Goal: Task Accomplishment & Management: Complete application form

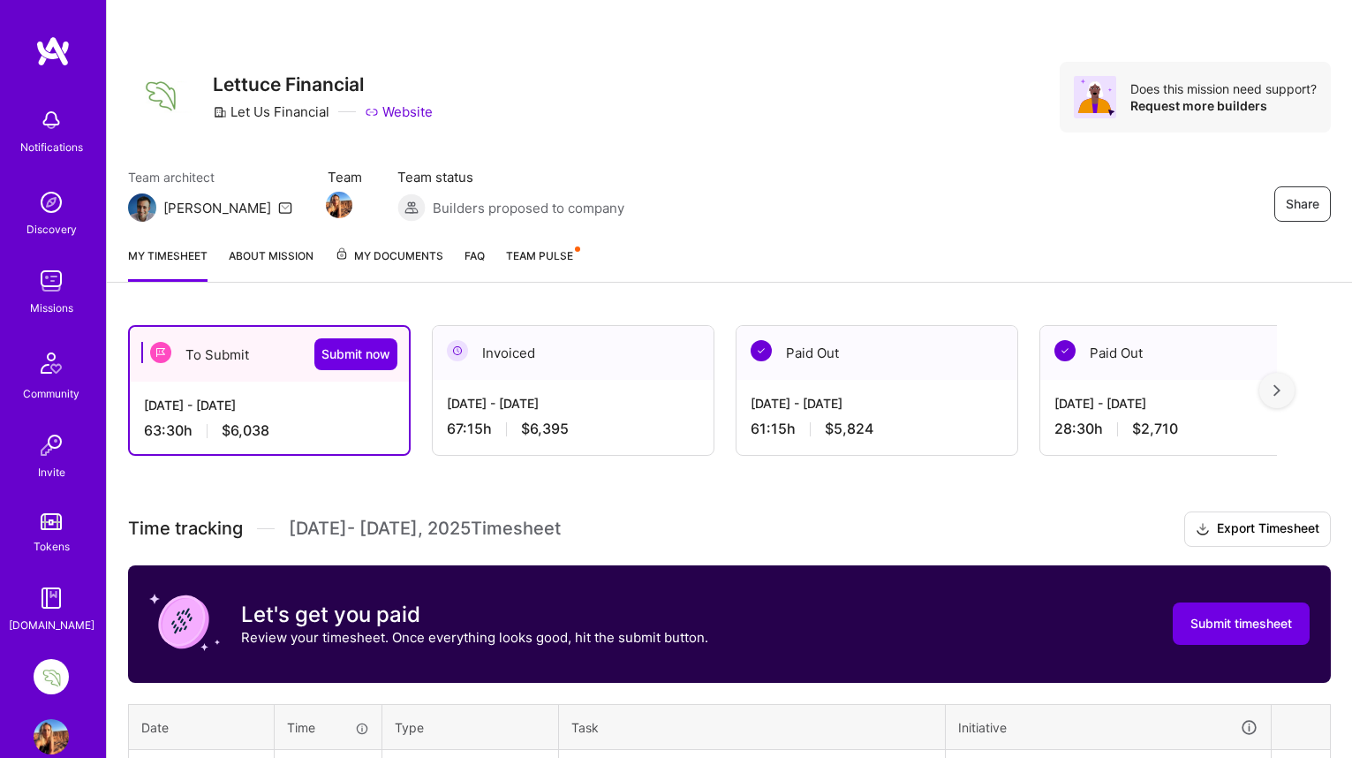
scroll to position [478, 0]
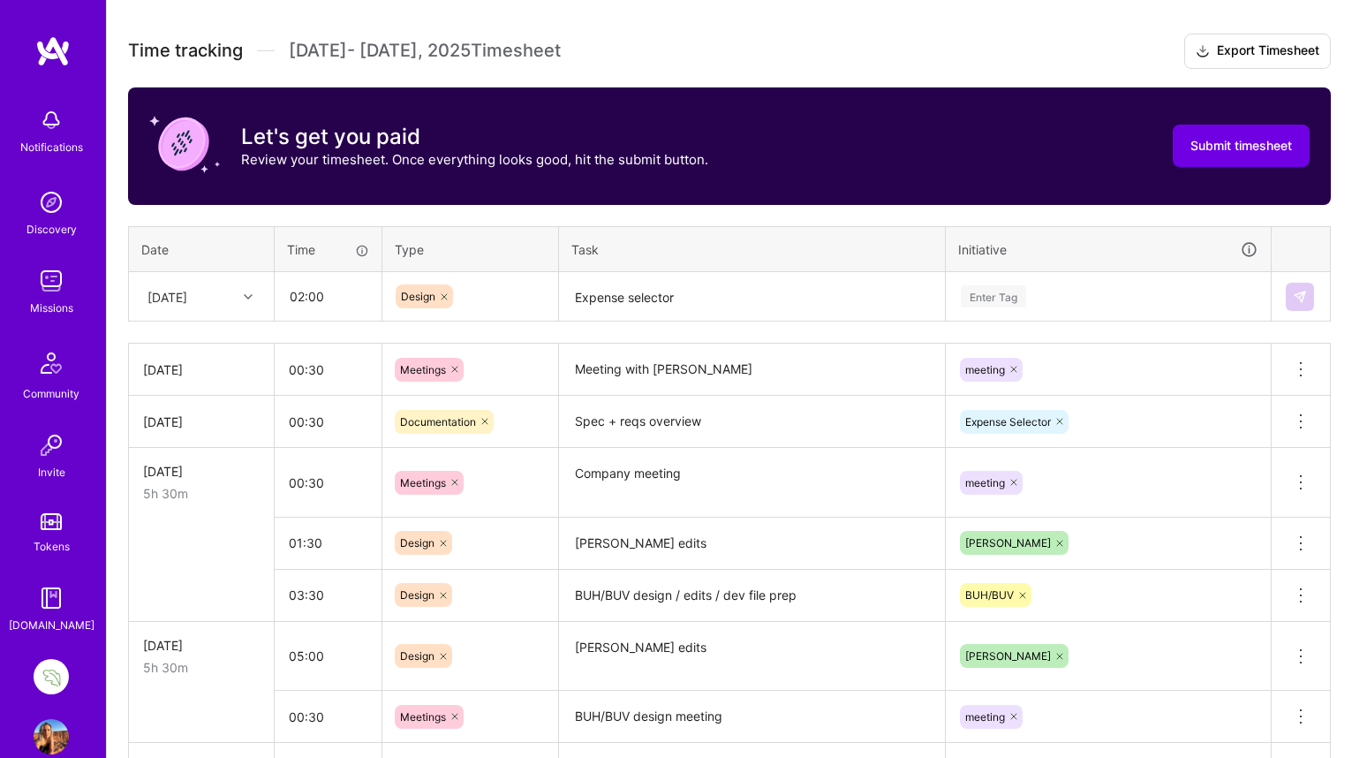
click at [989, 291] on div "Enter Tag" at bounding box center [993, 296] width 65 height 27
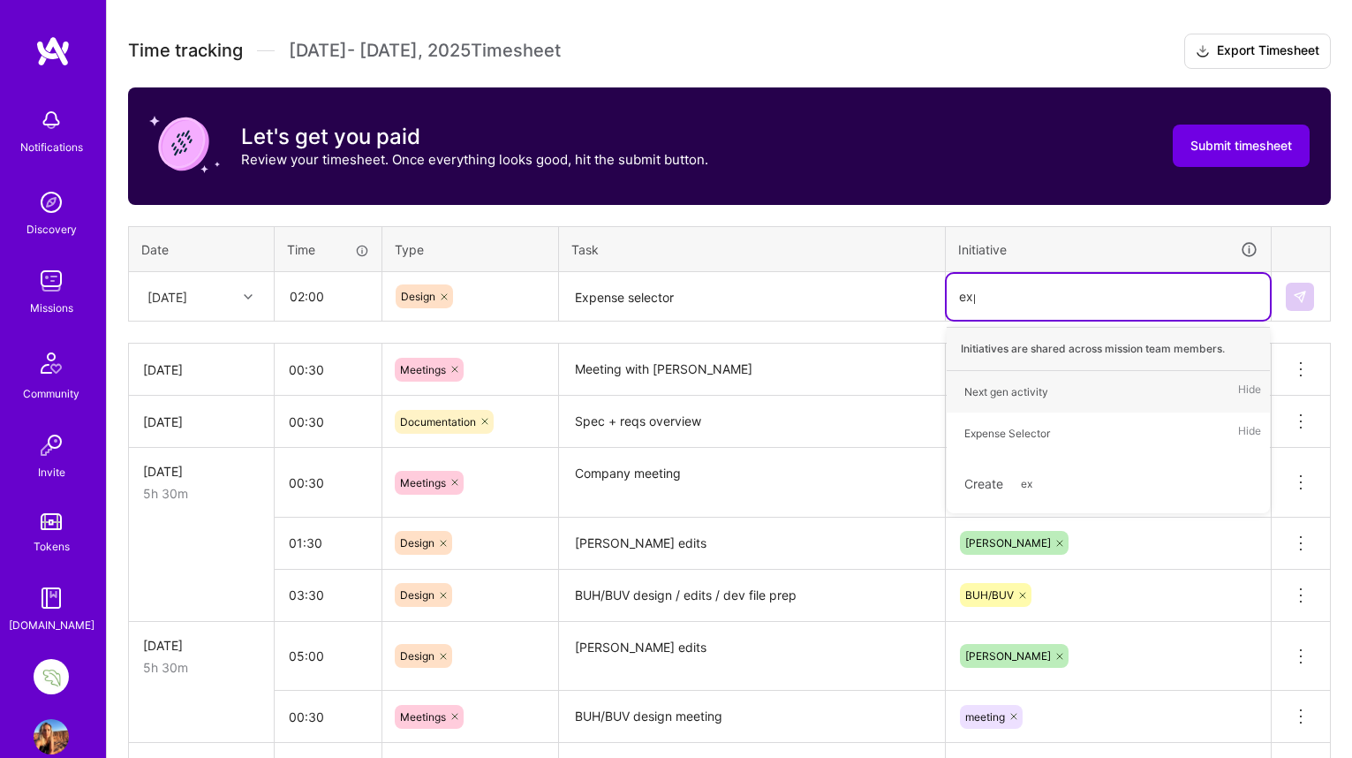
type input "expe"
click at [978, 394] on div "Expense Selector" at bounding box center [1007, 391] width 86 height 19
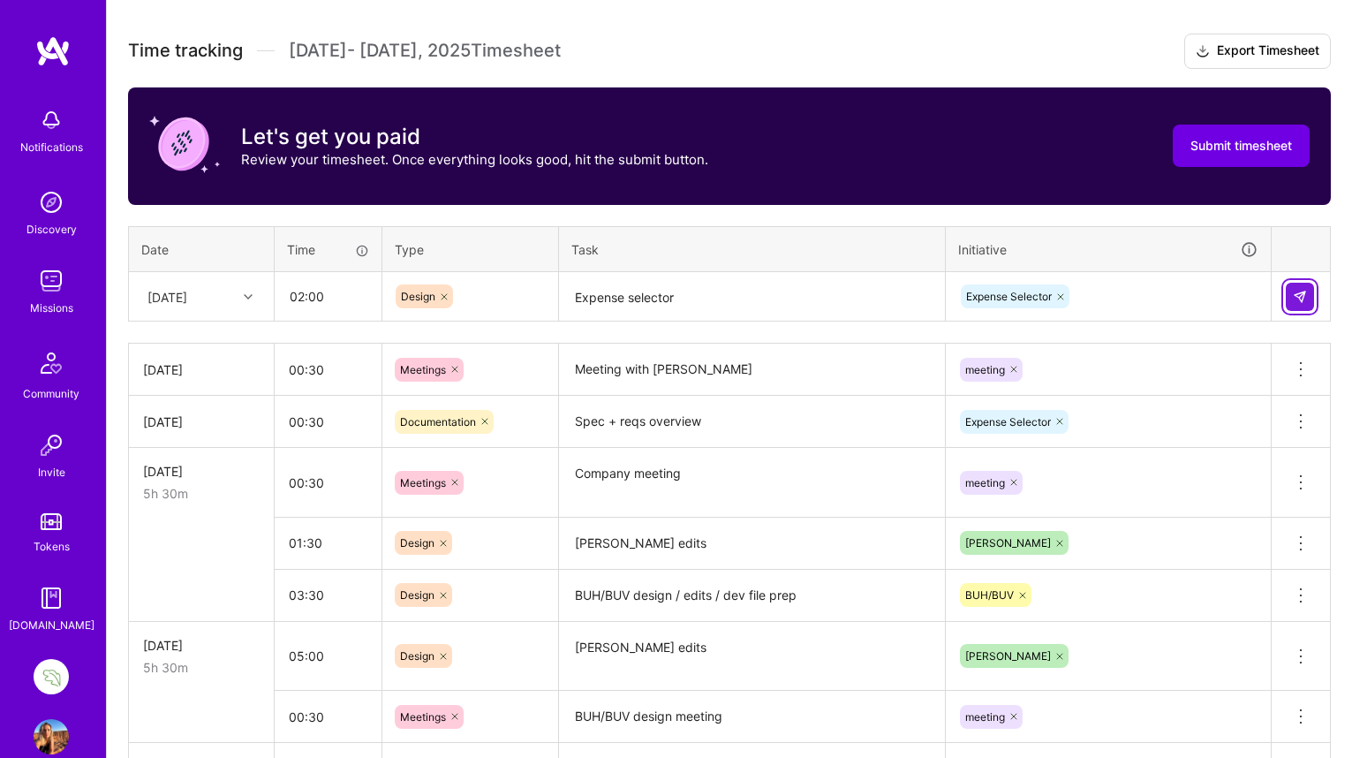
click at [1295, 291] on img at bounding box center [1300, 297] width 14 height 14
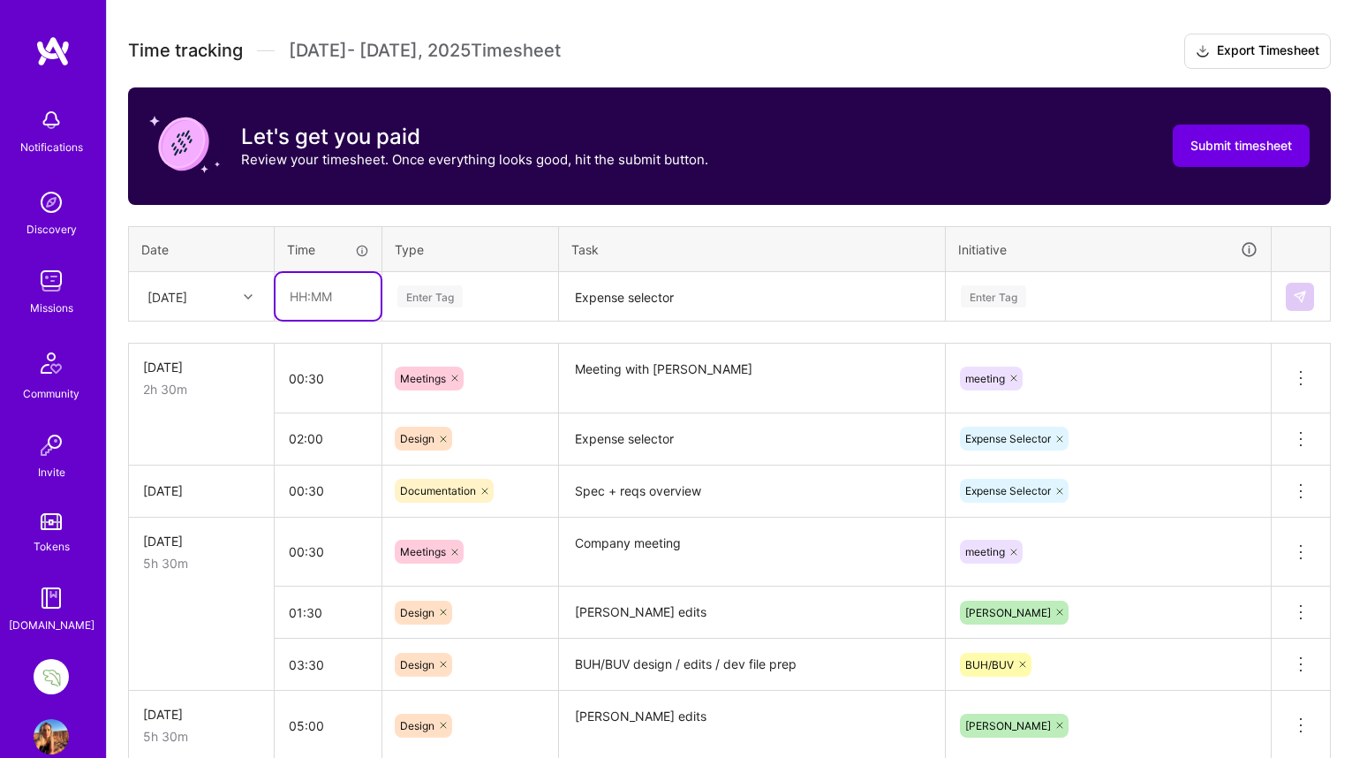
click at [304, 295] on input "text" at bounding box center [328, 296] width 105 height 47
type input "00:30"
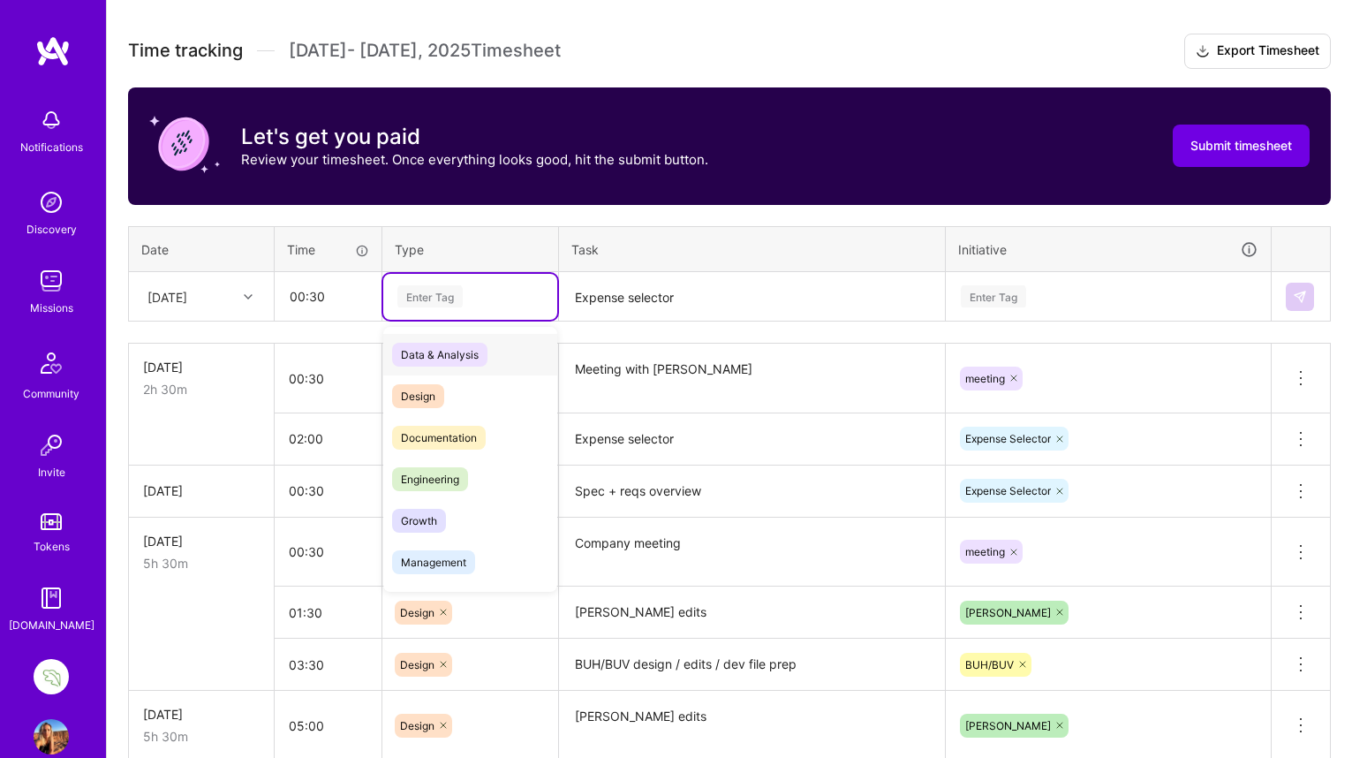
click at [427, 291] on div "Enter Tag" at bounding box center [429, 296] width 65 height 27
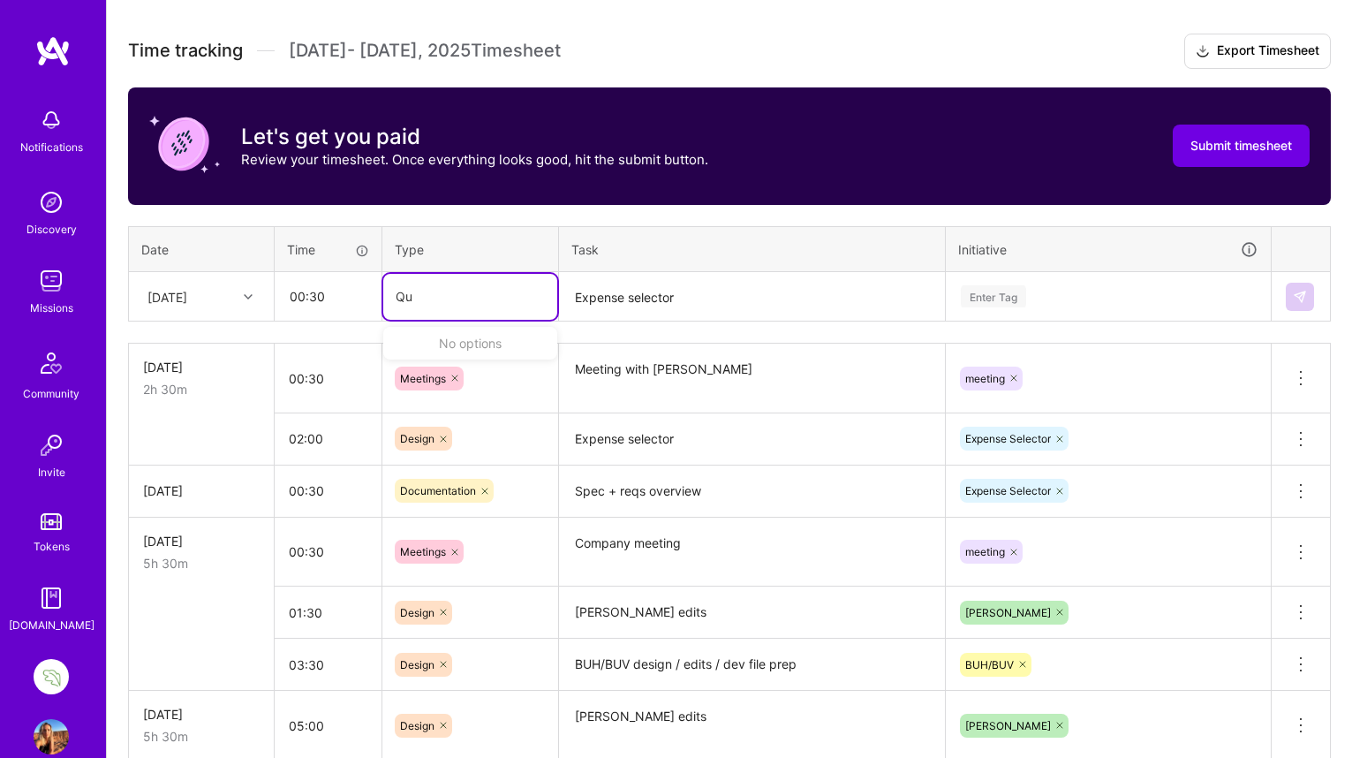
type input "Q"
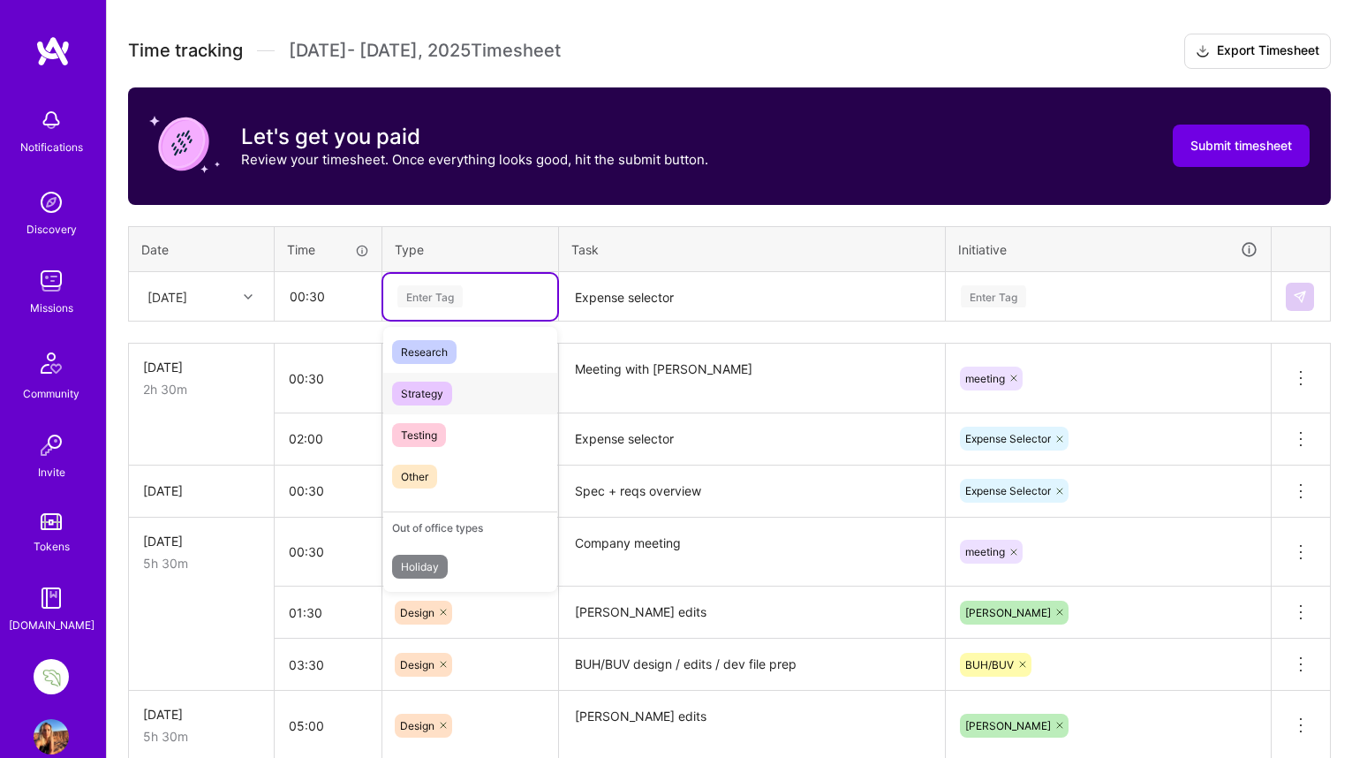
scroll to position [419, 0]
click at [427, 433] on span "Testing" at bounding box center [419, 433] width 54 height 24
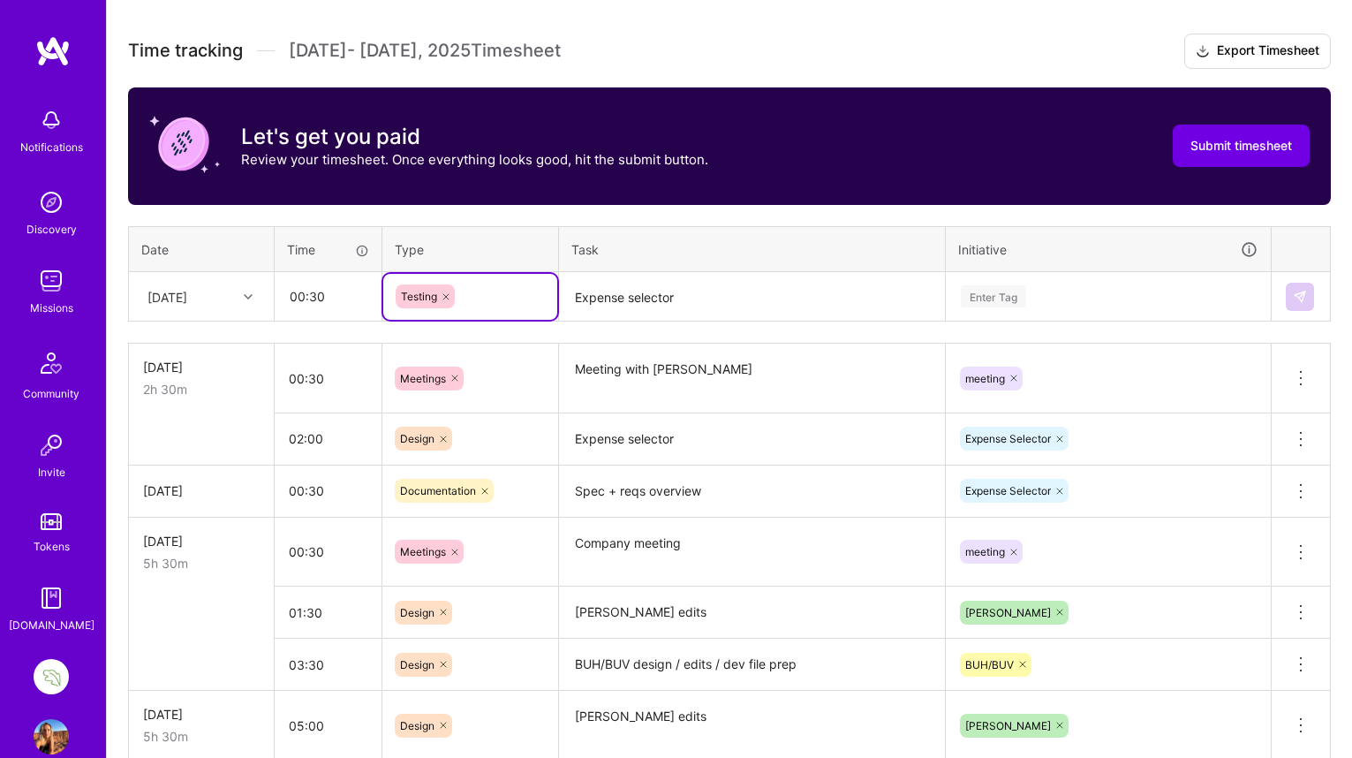
click at [615, 291] on textarea "Expense selector" at bounding box center [752, 297] width 382 height 47
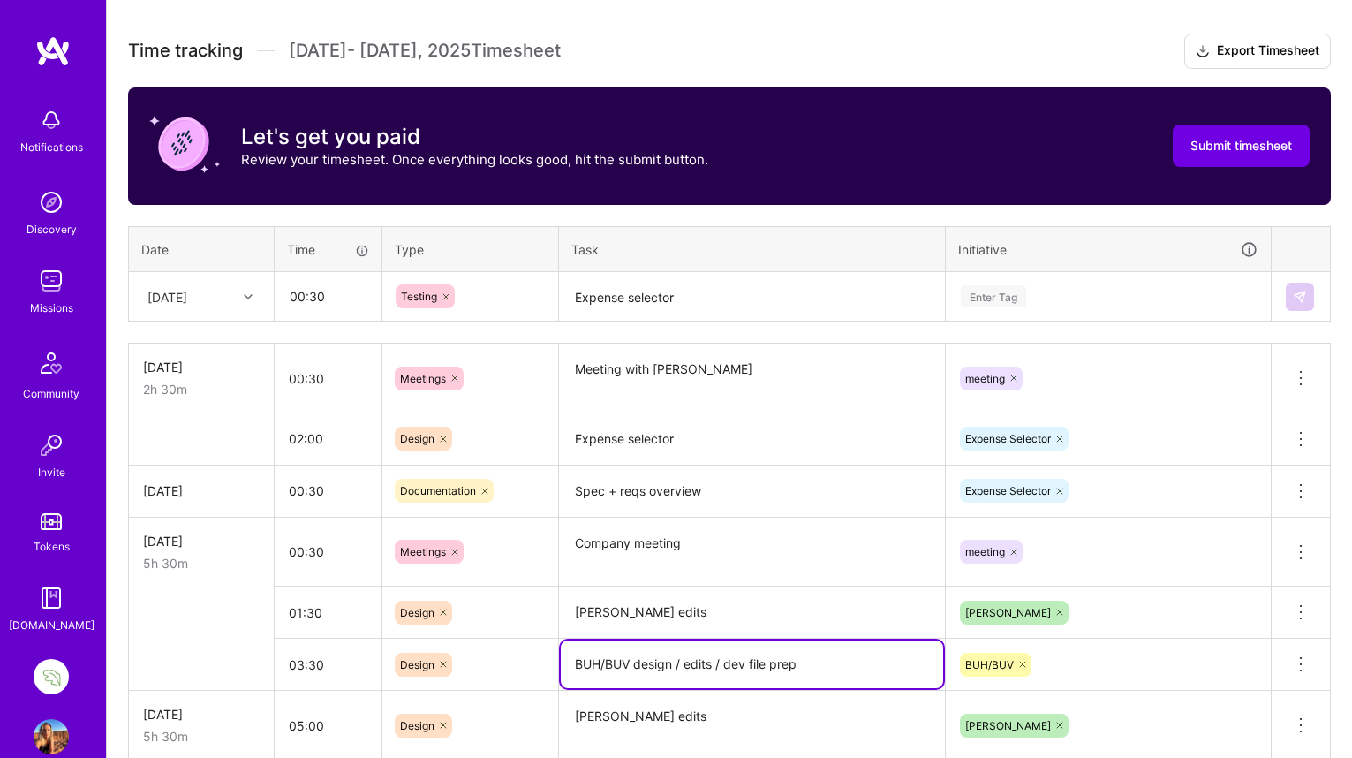
drag, startPoint x: 630, startPoint y: 659, endPoint x: 570, endPoint y: 662, distance: 60.1
click at [570, 662] on textarea "BUH/BUV design / edits / dev file prep" at bounding box center [752, 664] width 382 height 48
click at [624, 297] on textarea "Expense selector" at bounding box center [752, 297] width 382 height 47
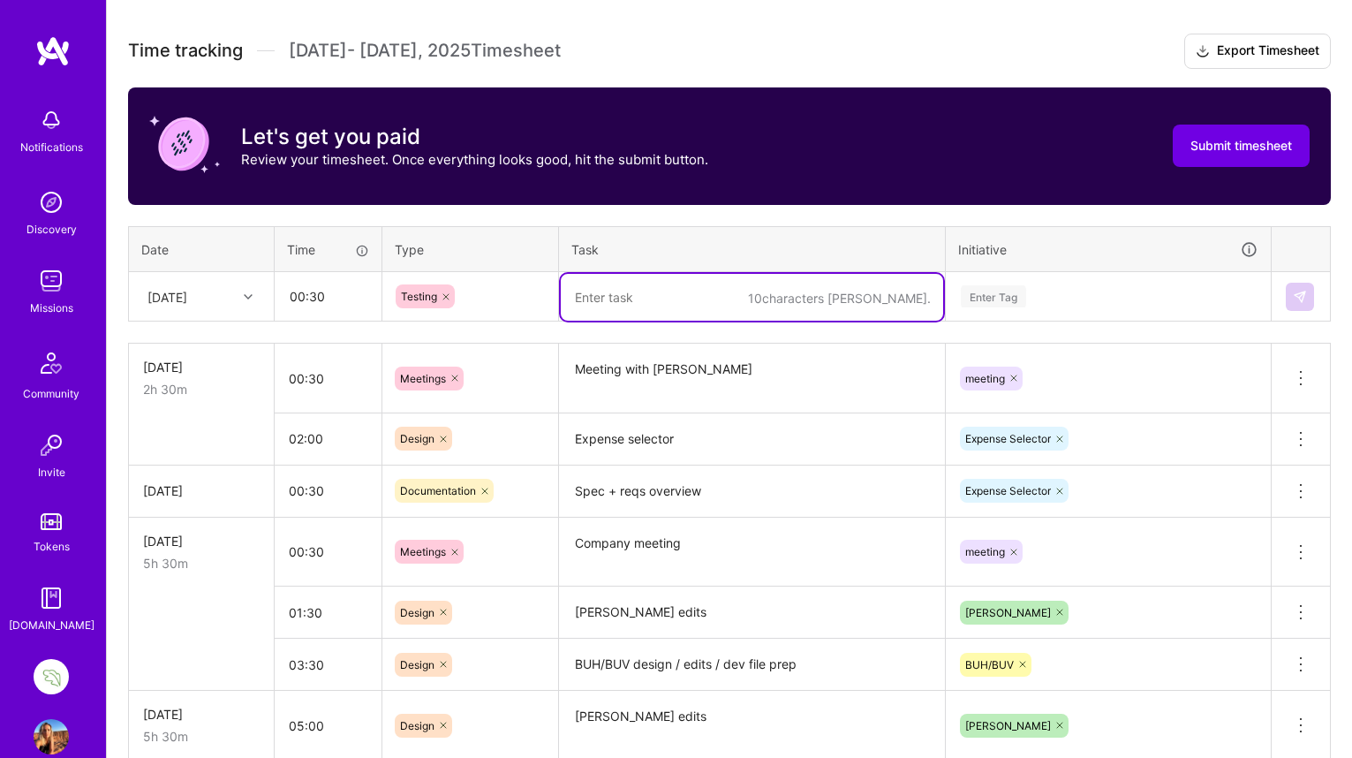
paste textarea "BUH/BUV"
click at [636, 296] on textarea "BUH/BUV QA" at bounding box center [752, 297] width 382 height 47
type textarea "BUH/BUV / QA"
click at [1011, 293] on div "Enter Tag" at bounding box center [993, 296] width 65 height 27
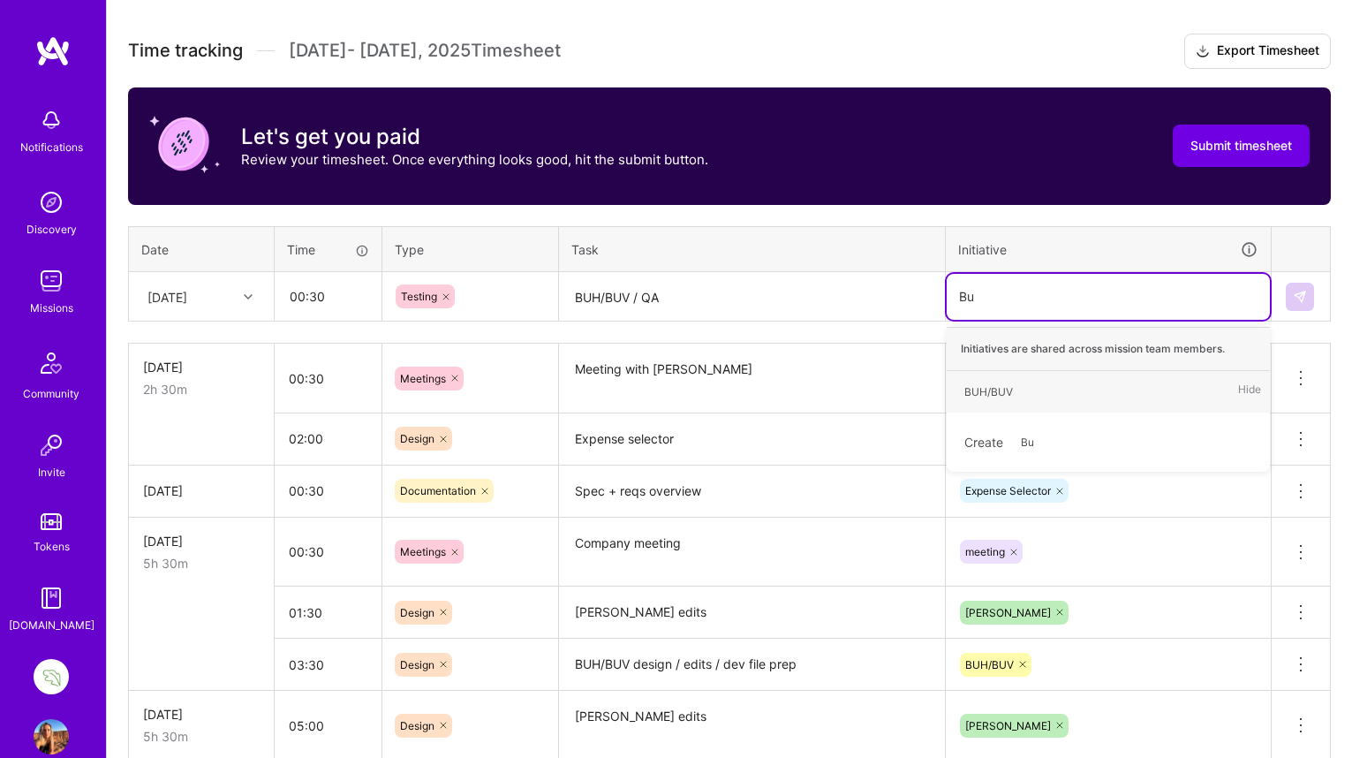
type input "Buv"
click at [996, 380] on span "BUH/BUV" at bounding box center [988, 392] width 66 height 24
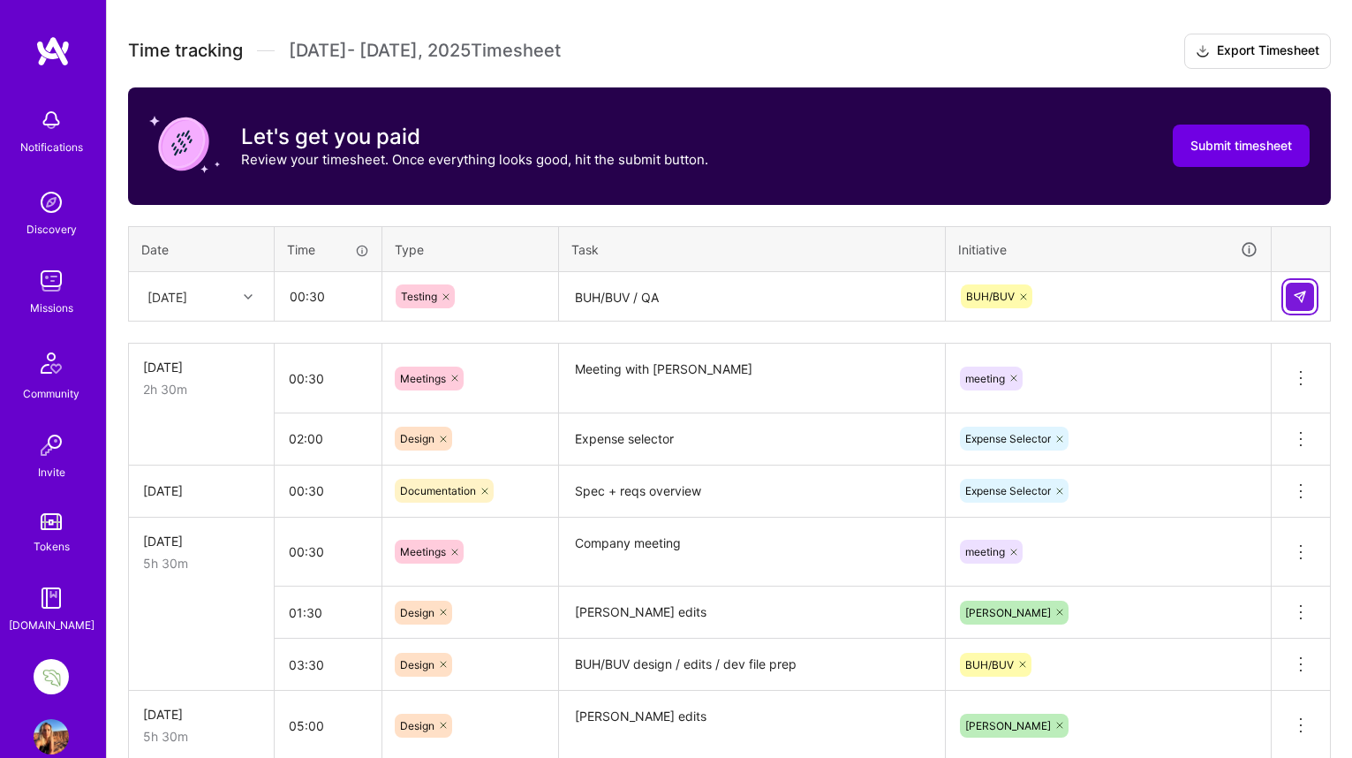
click at [1296, 292] on img at bounding box center [1300, 297] width 14 height 14
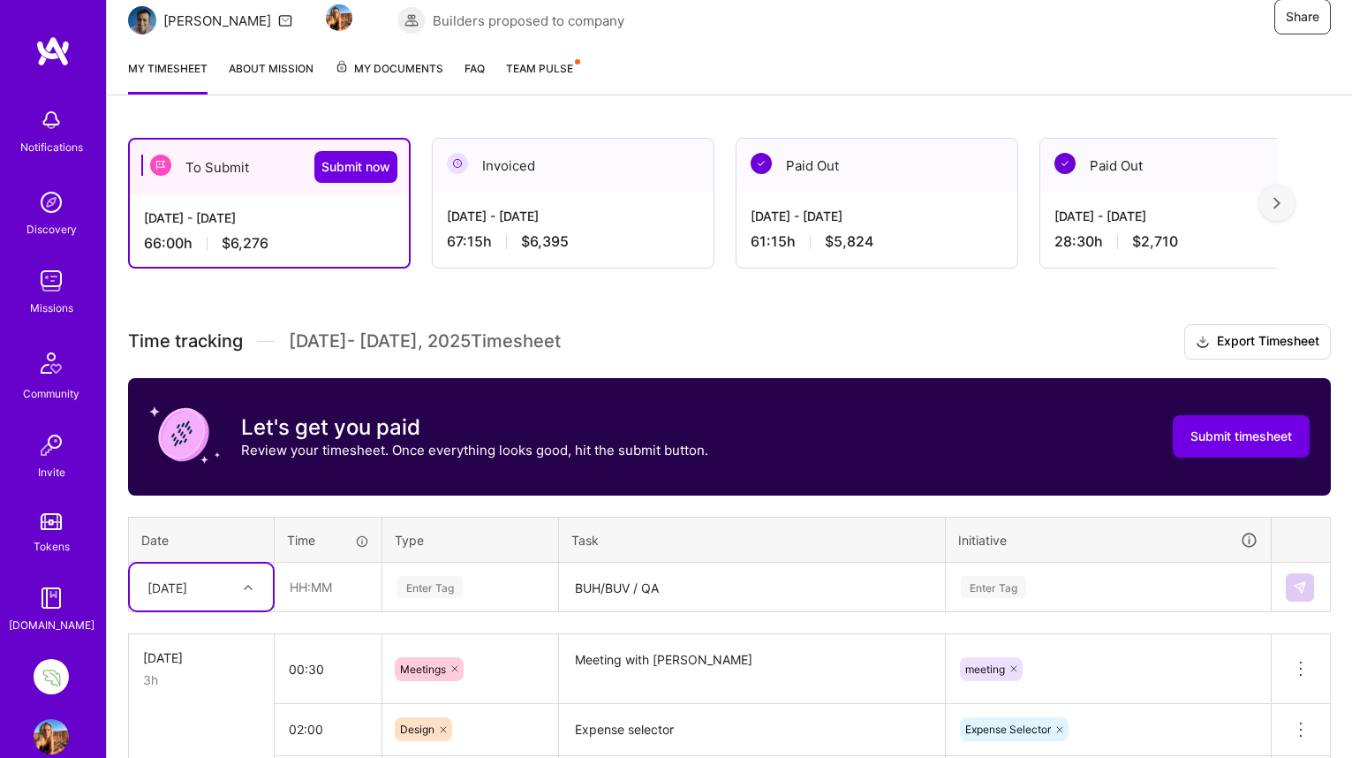
scroll to position [205, 0]
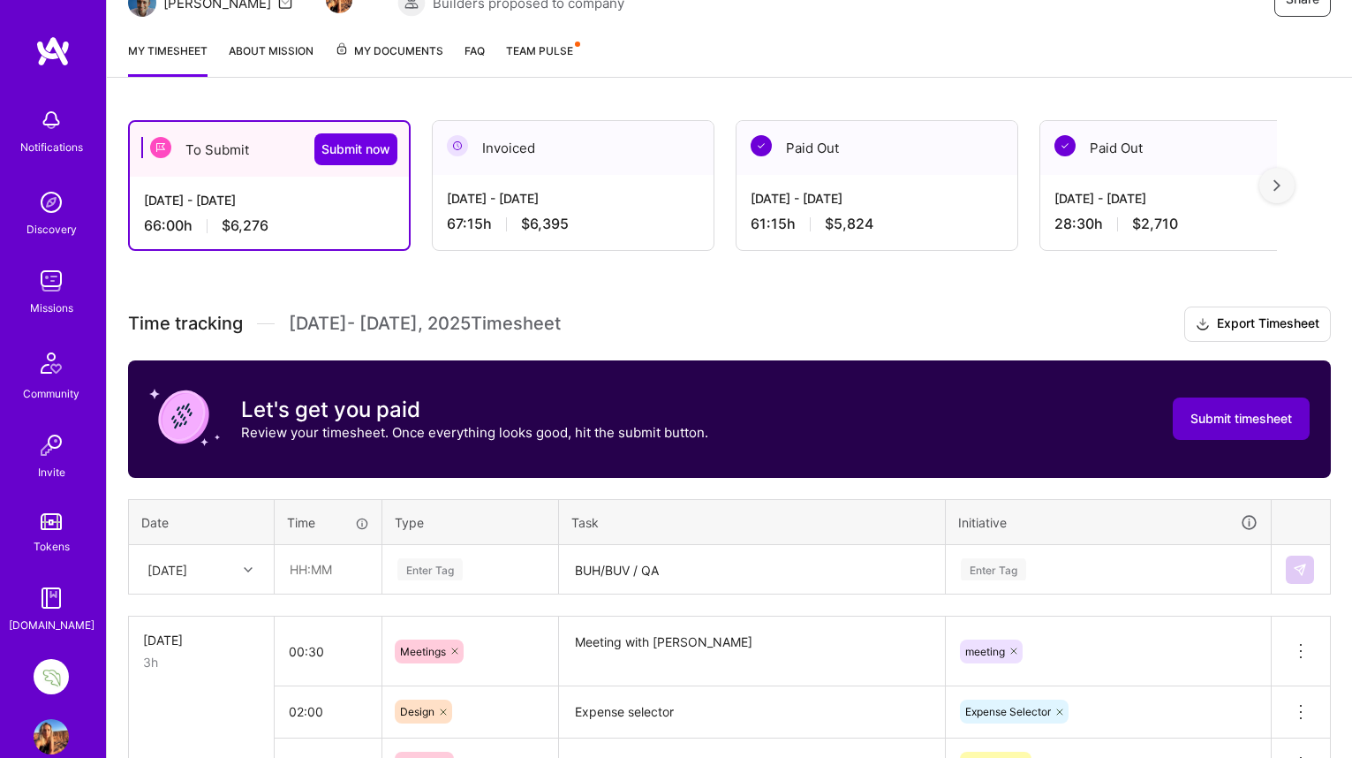
click at [1225, 416] on span "Submit timesheet" at bounding box center [1241, 419] width 102 height 18
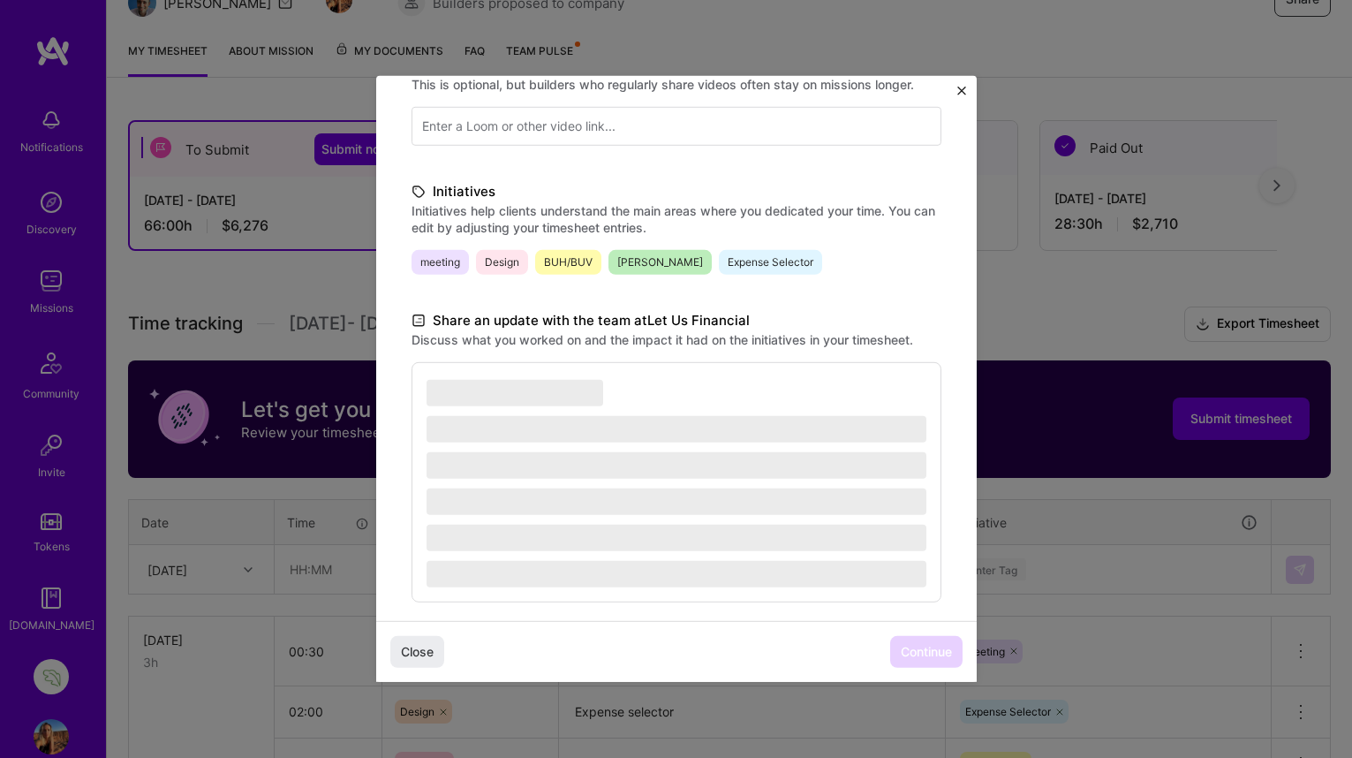
scroll to position [325, 0]
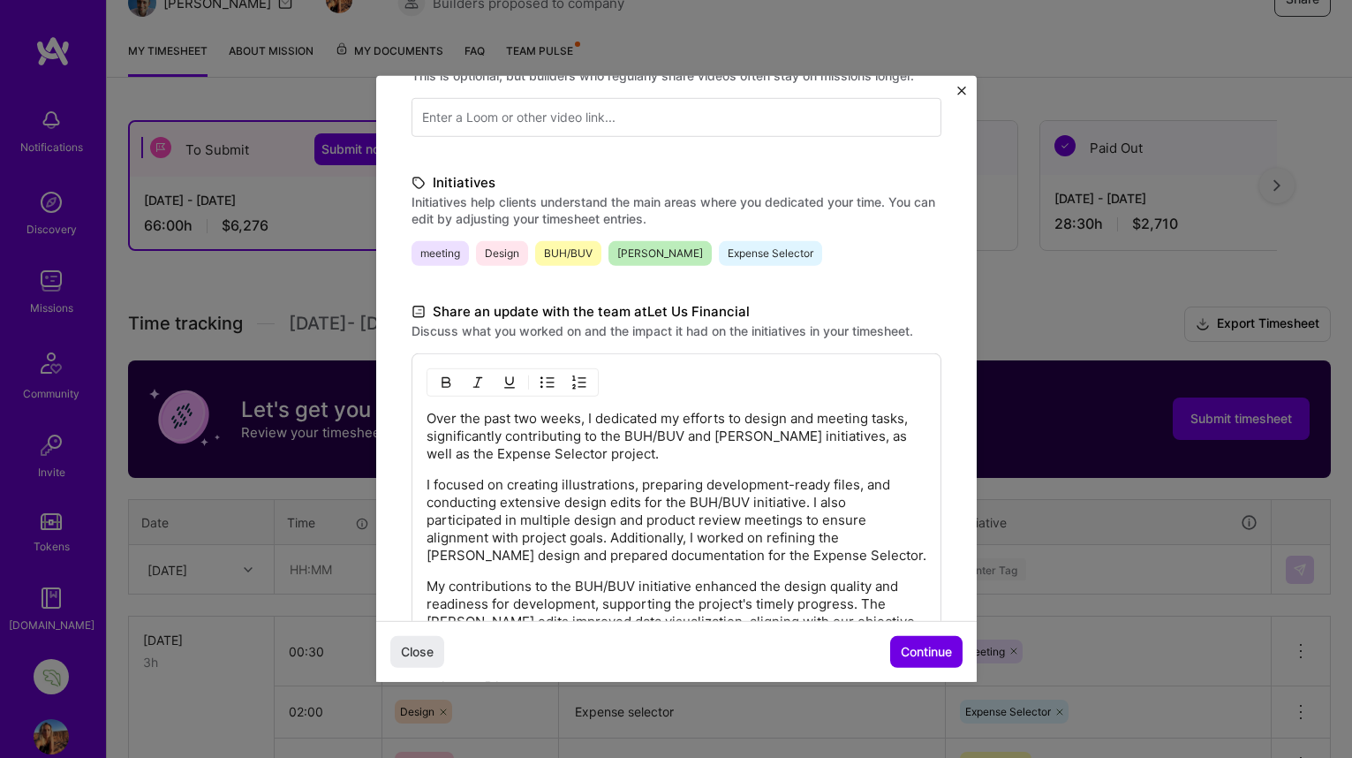
click at [619, 435] on p "Over the past two weeks, I dedicated my efforts to design and meeting tasks, si…" at bounding box center [677, 436] width 500 height 53
drag, startPoint x: 582, startPoint y: 454, endPoint x: 683, endPoint y: 442, distance: 101.4
click at [683, 442] on p "Over the past two weeks, I dedicated my efforts to design and meeting tasks, si…" at bounding box center [677, 436] width 500 height 53
click at [724, 438] on p "Over the past two weeks, I dedicated my efforts to design and meeting tasks, si…" at bounding box center [677, 436] width 500 height 53
click at [718, 435] on p "Over the past two weeks, I dedicated my efforts to design and meeting tasks, si…" at bounding box center [677, 436] width 500 height 53
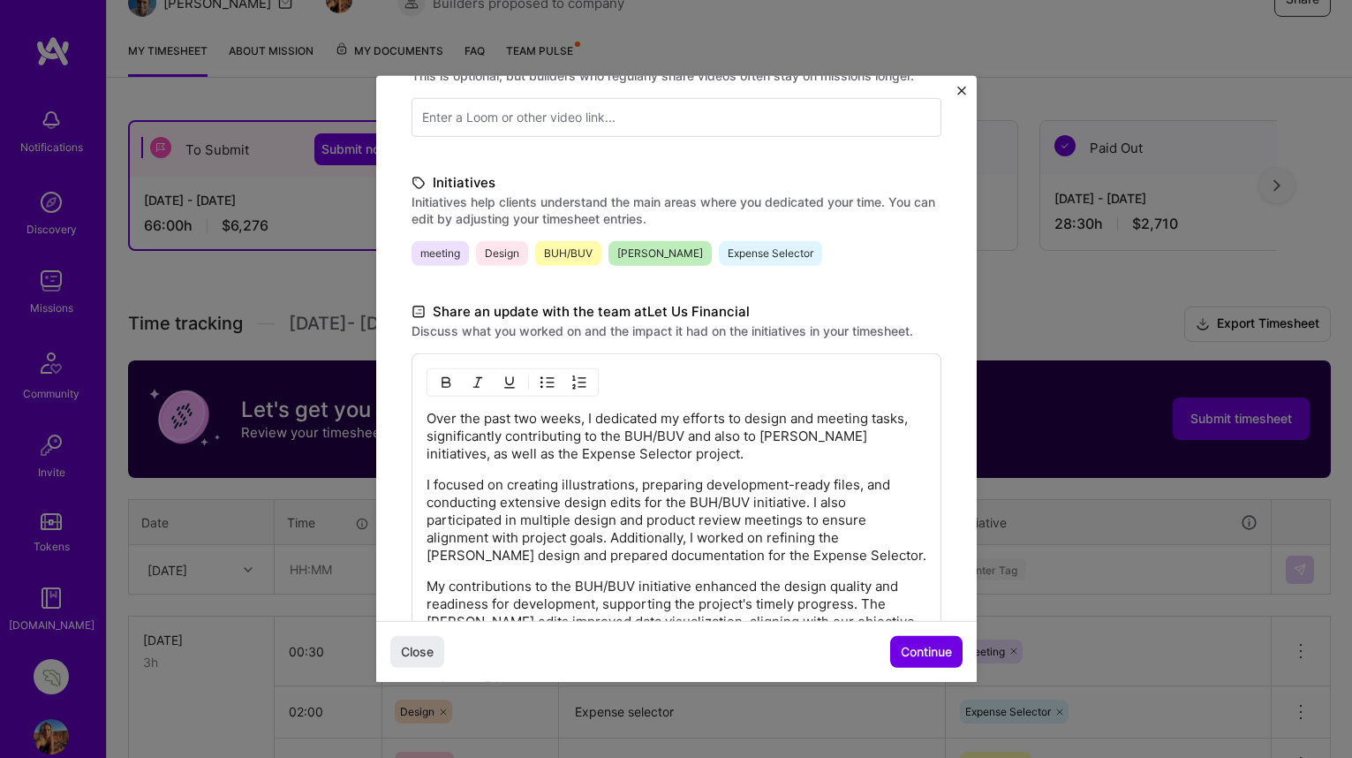
click at [444, 455] on p "Over the past two weeks, I dedicated my efforts to design and meeting tasks, si…" at bounding box center [677, 436] width 500 height 53
drag, startPoint x: 631, startPoint y: 486, endPoint x: 508, endPoint y: 485, distance: 123.6
click at [508, 485] on p "I focused on creating illustrations, preparing development-ready files, and con…" at bounding box center [677, 520] width 500 height 88
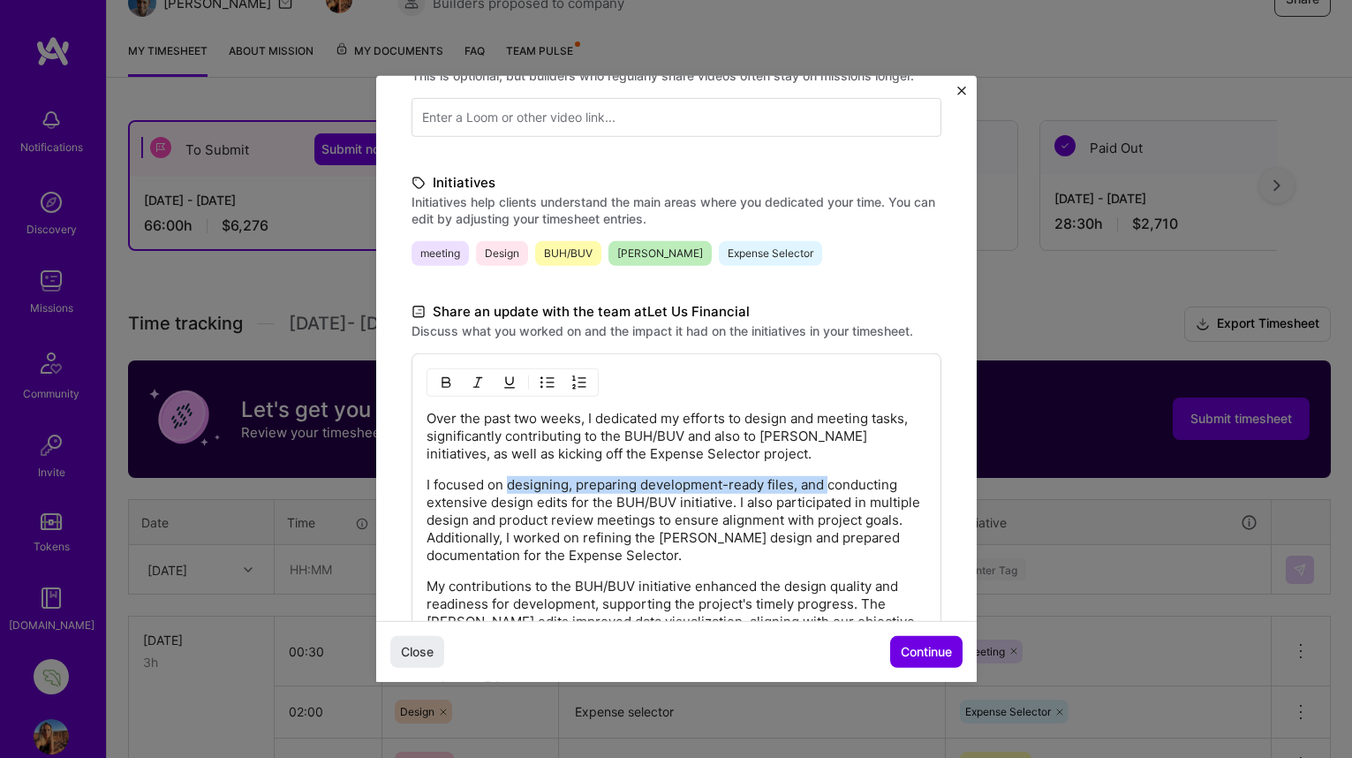
drag, startPoint x: 827, startPoint y: 482, endPoint x: 508, endPoint y: 490, distance: 318.9
click at [508, 490] on p "I focused on designing, preparing development-ready files, and conducting exten…" at bounding box center [677, 520] width 500 height 88
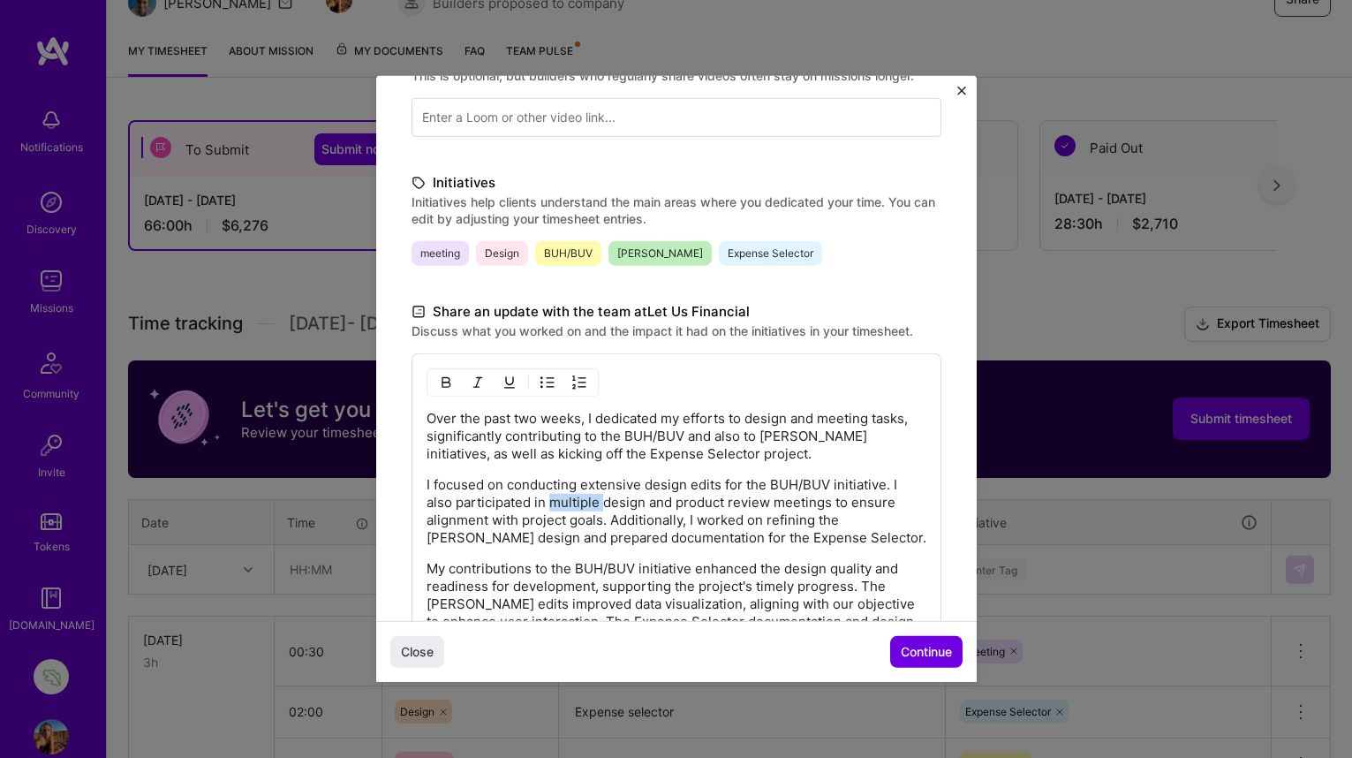
drag, startPoint x: 603, startPoint y: 502, endPoint x: 547, endPoint y: 502, distance: 55.6
click at [547, 502] on p "I focused on conducting extensive design edits for the BUH/BUV initiative. I al…" at bounding box center [677, 511] width 500 height 71
click at [742, 536] on p "I focused on conducting extensive design edits for the BUH/BUV initiative. I al…" at bounding box center [677, 511] width 500 height 71
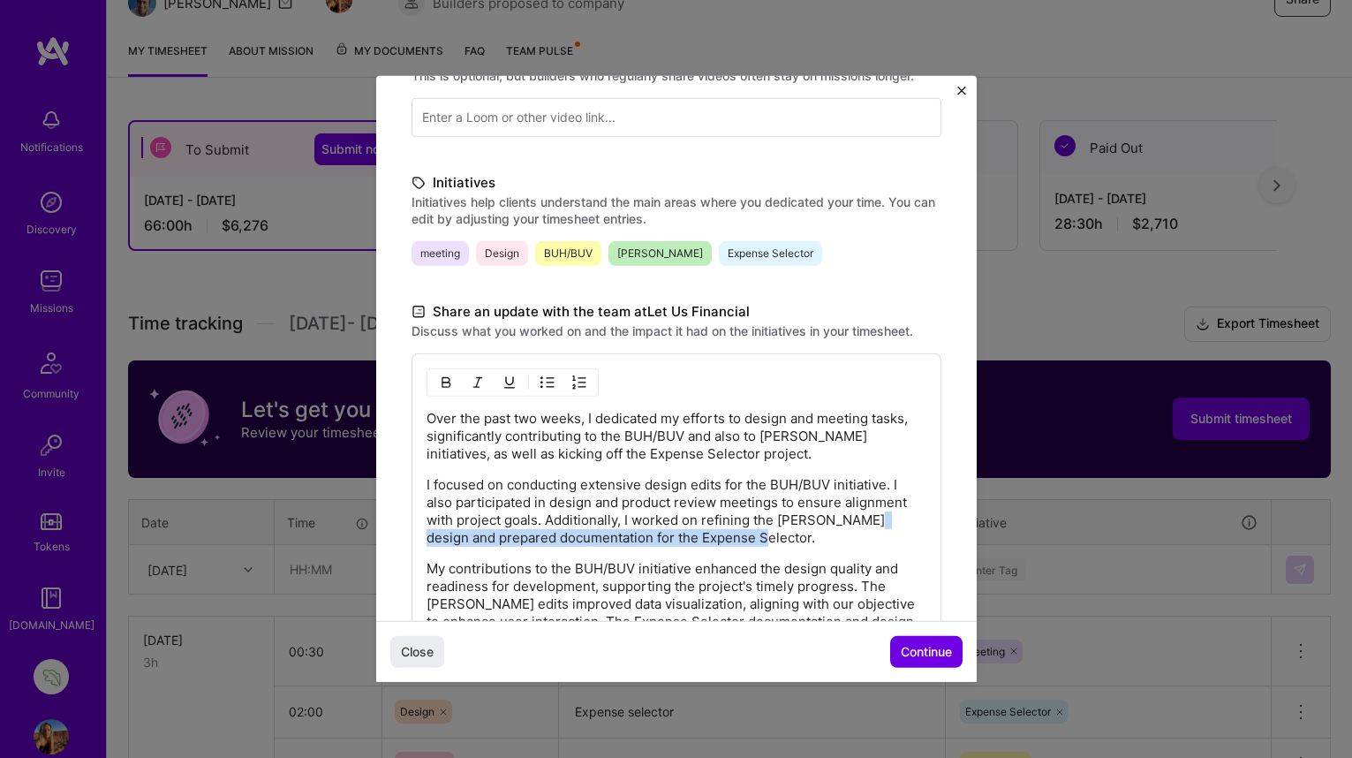
drag, startPoint x: 737, startPoint y: 535, endPoint x: 869, endPoint y: 521, distance: 132.3
click at [869, 521] on p "I focused on conducting extensive design edits for the BUH/BUV initiative. I al…" at bounding box center [677, 511] width 500 height 71
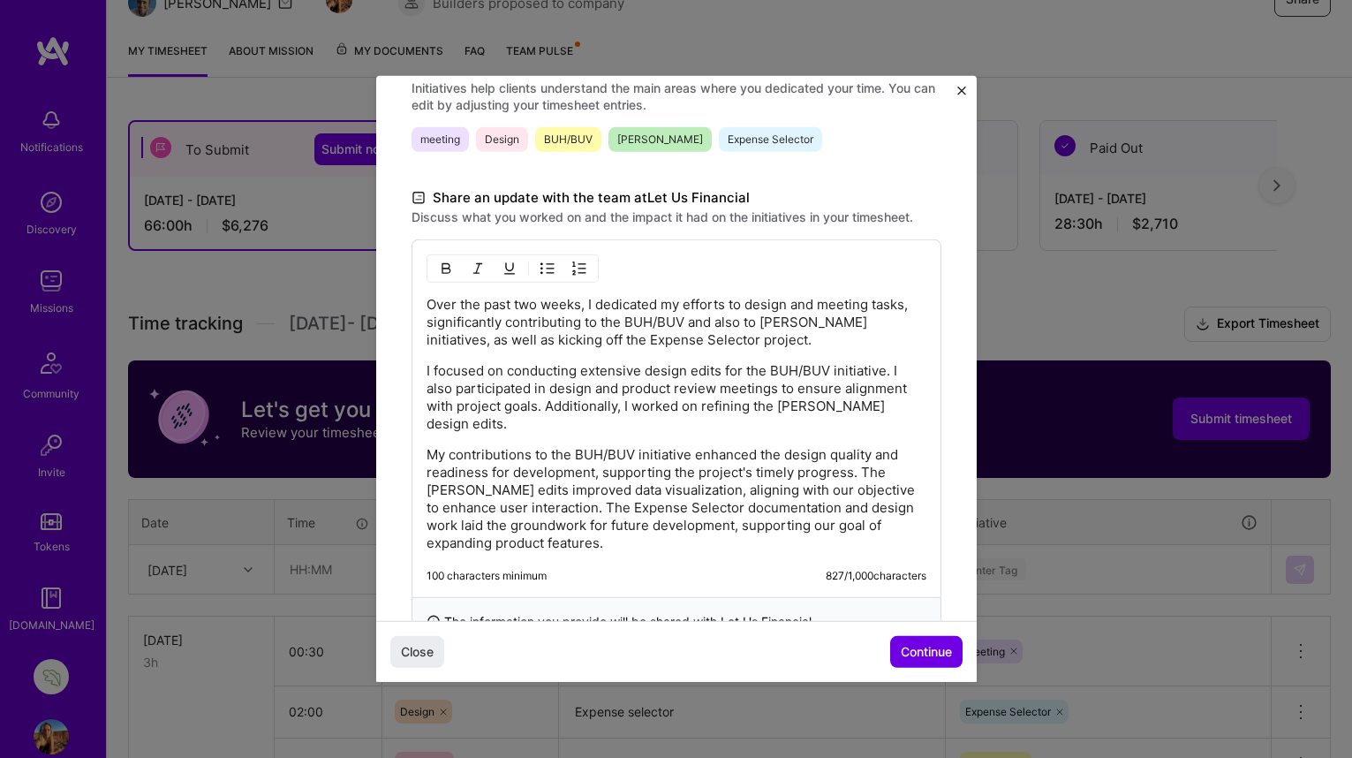
scroll to position [440, 0]
click at [798, 469] on p "My contributions to the BUH/BUV initiative enhanced the design quality and read…" at bounding box center [677, 498] width 500 height 106
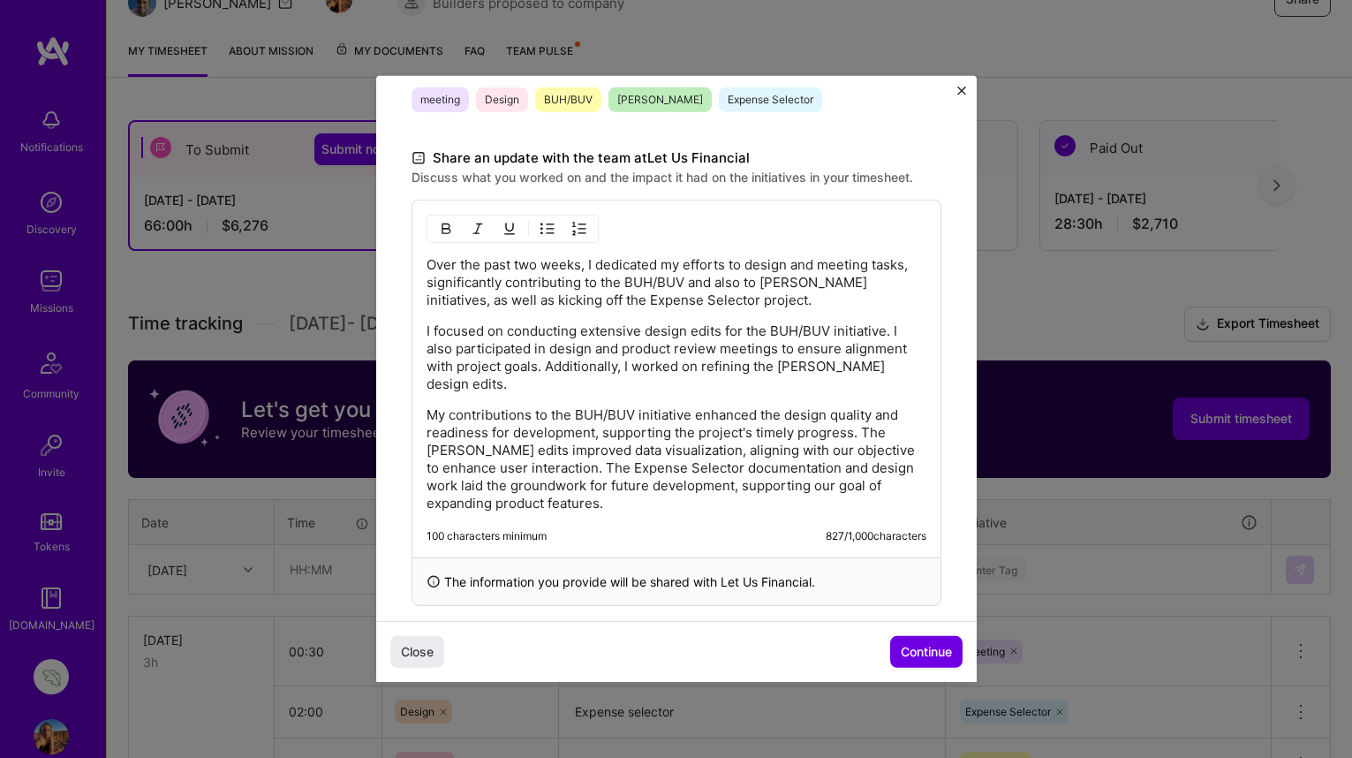
scroll to position [481, 0]
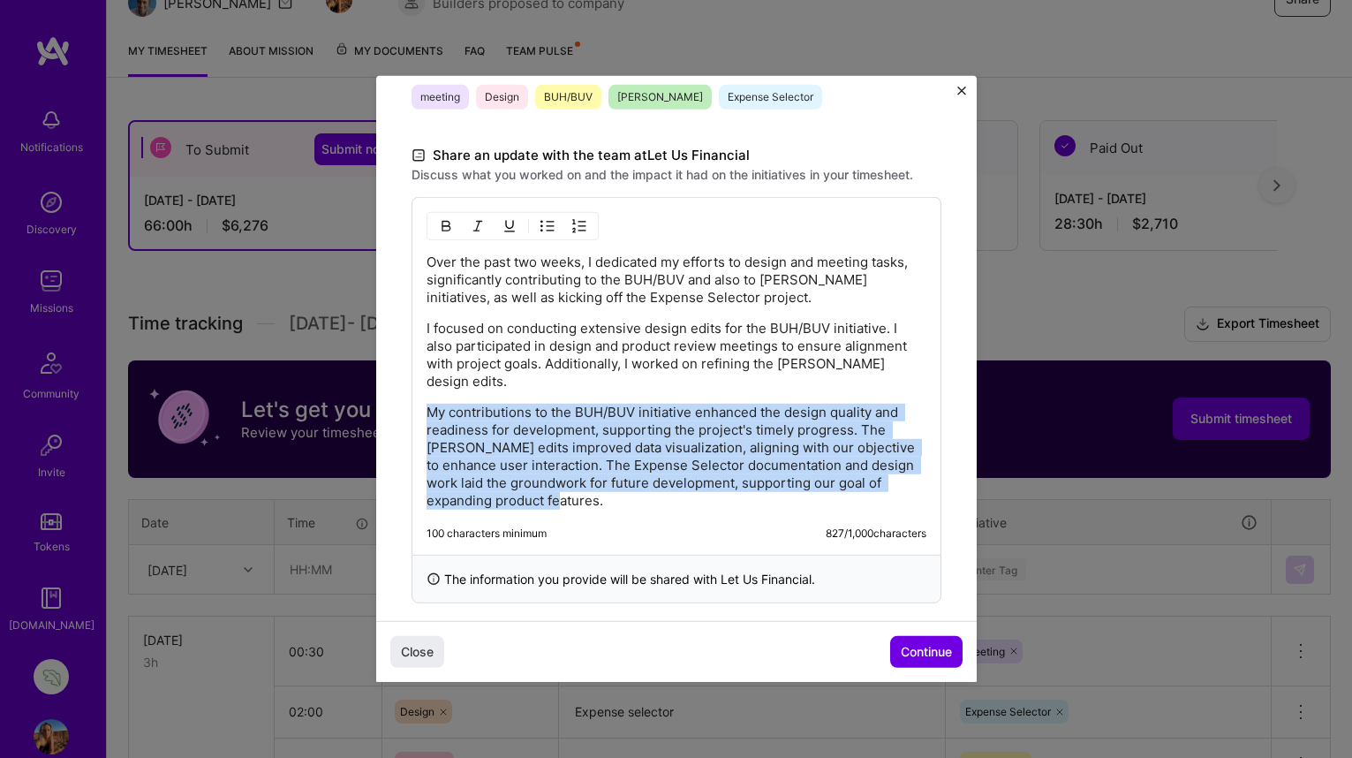
drag, startPoint x: 616, startPoint y: 487, endPoint x: 425, endPoint y: 396, distance: 212.5
click at [425, 396] on div "Over the past two weeks, I dedicated my efforts to design and meeting tasks, si…" at bounding box center [676, 376] width 530 height 358
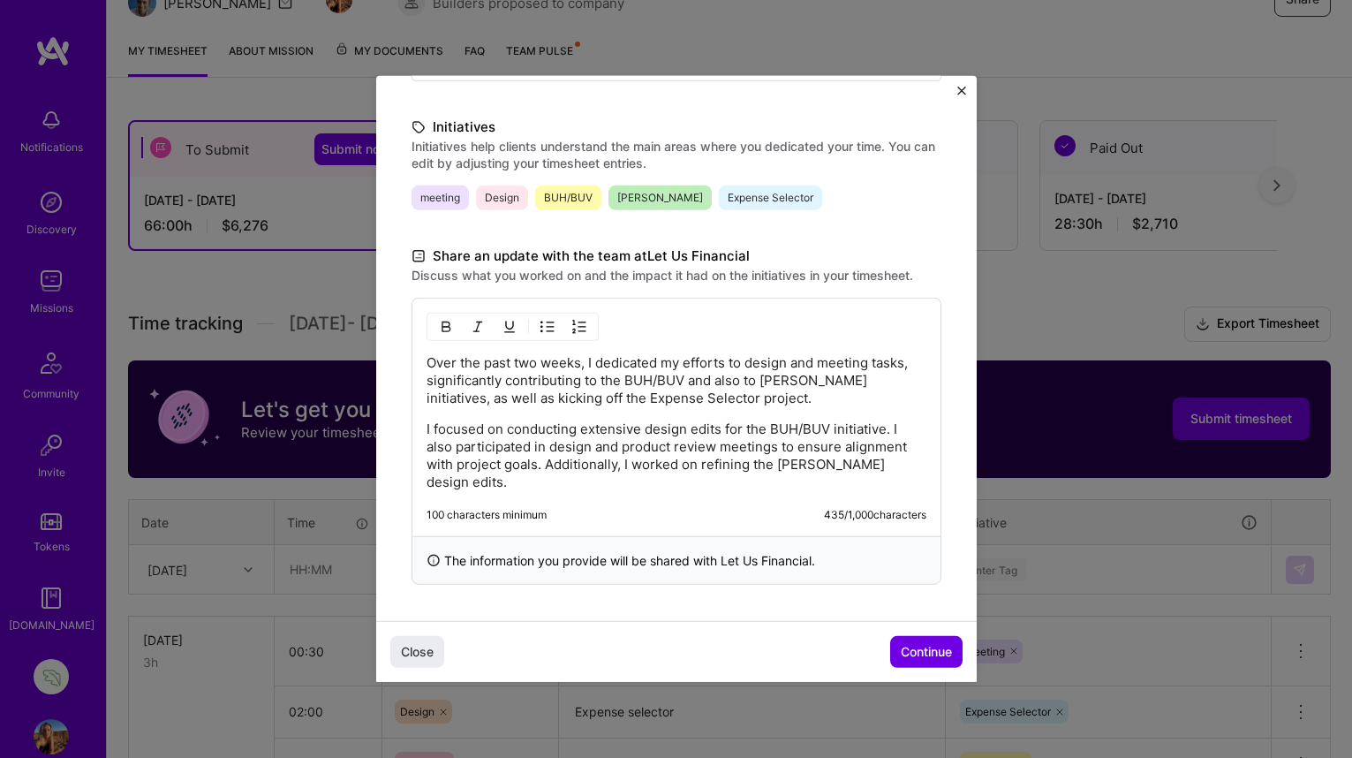
scroll to position [362, 0]
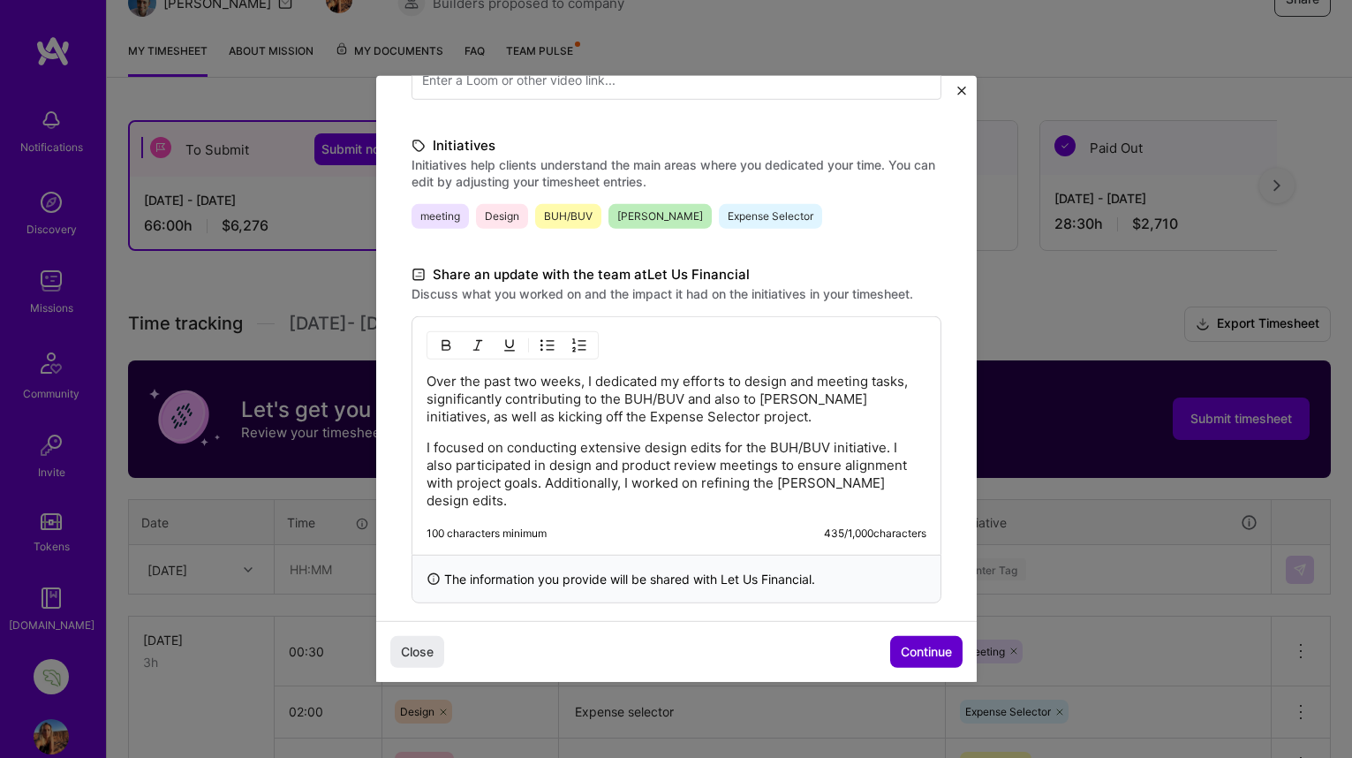
click at [929, 642] on button "Continue" at bounding box center [926, 652] width 72 height 32
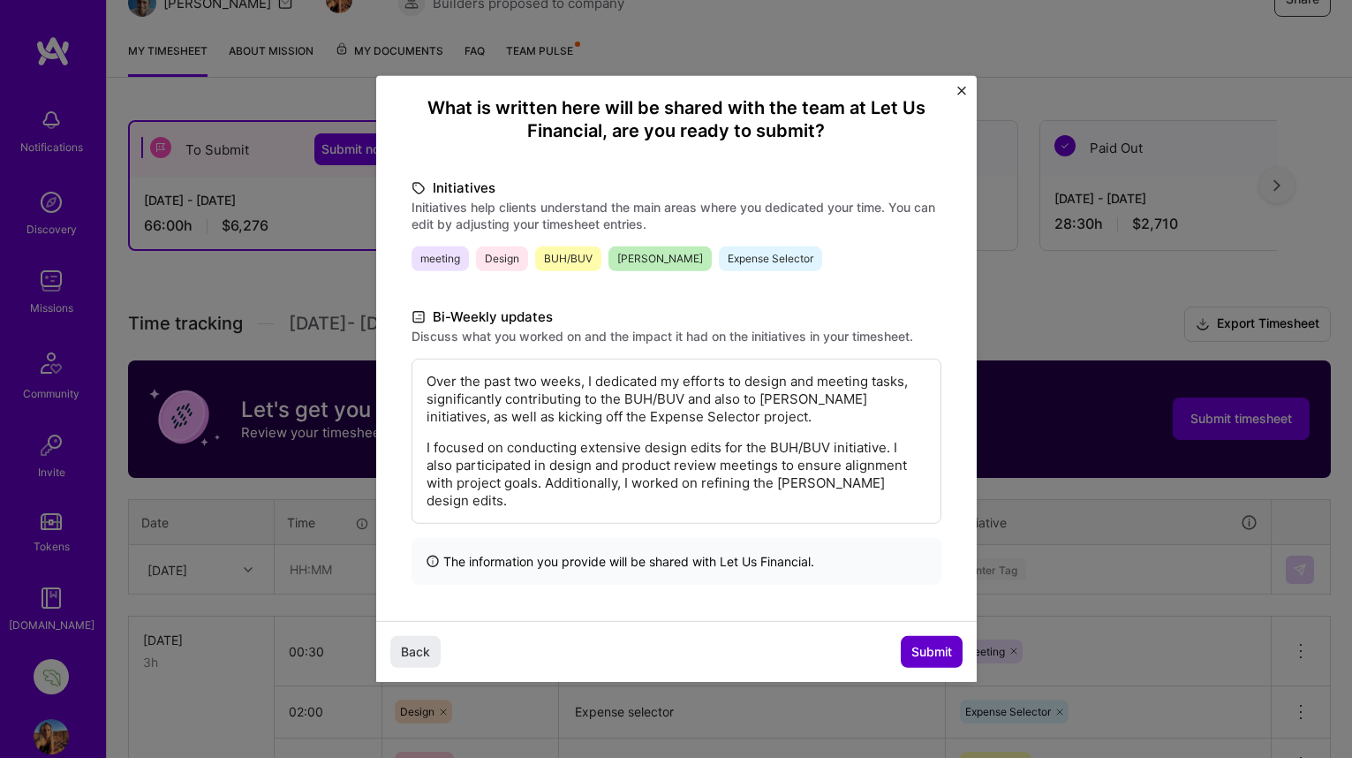
scroll to position [125, 0]
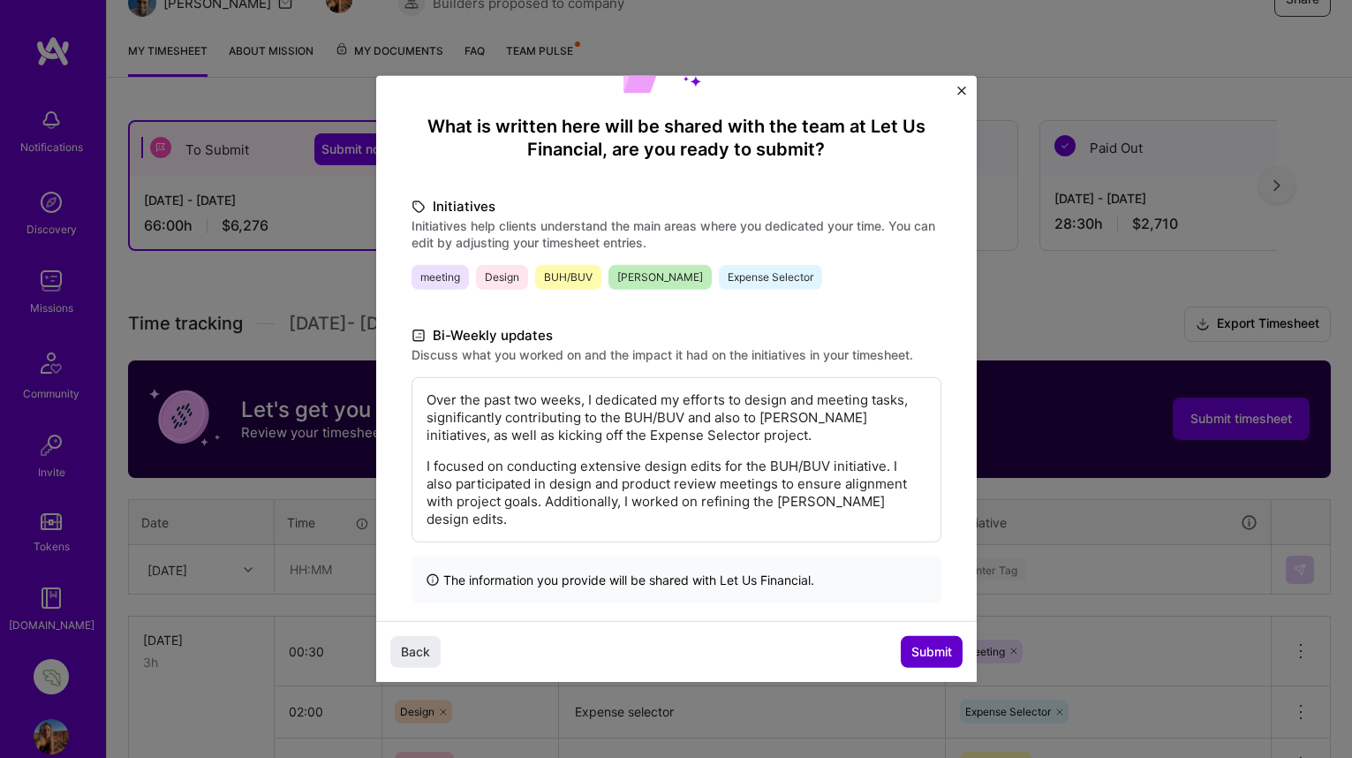
click at [929, 653] on span "Submit" at bounding box center [931, 652] width 41 height 18
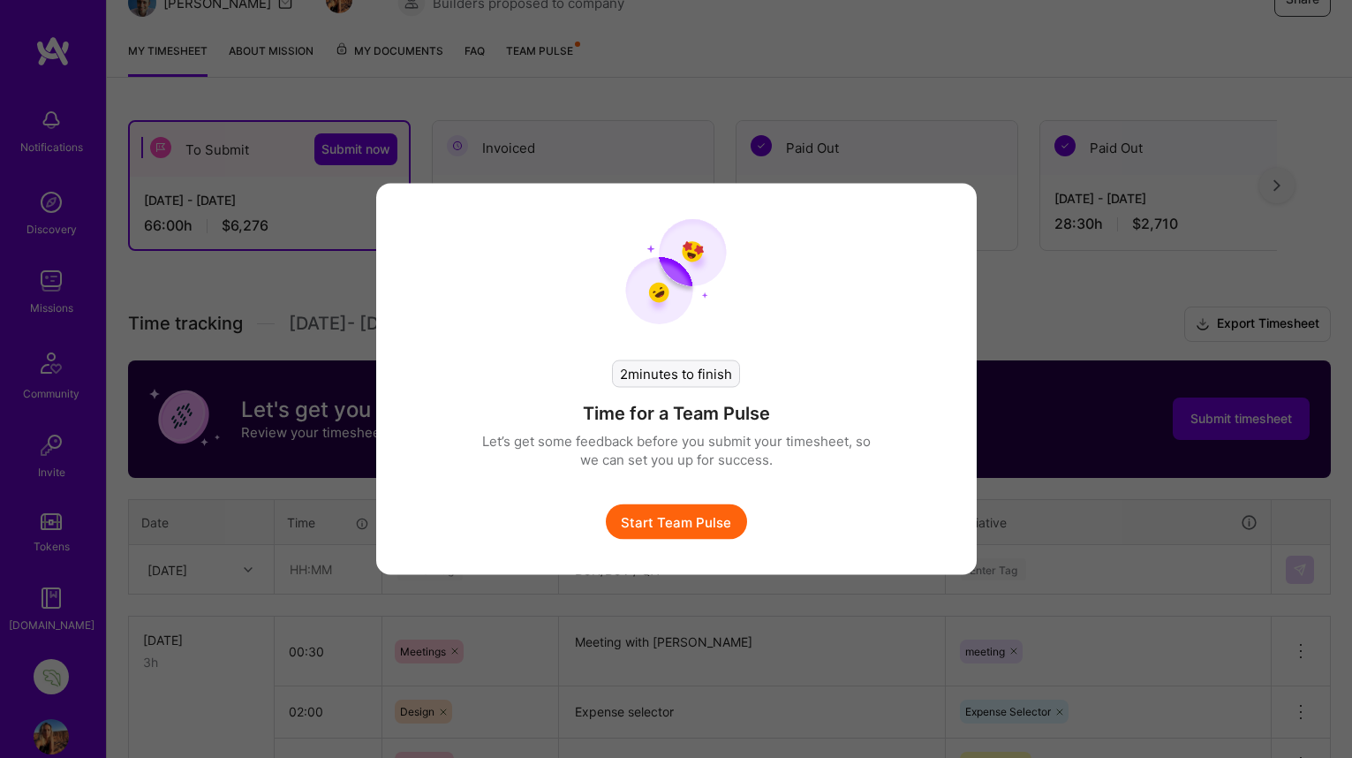
click at [698, 522] on button "Start Team Pulse" at bounding box center [676, 521] width 141 height 35
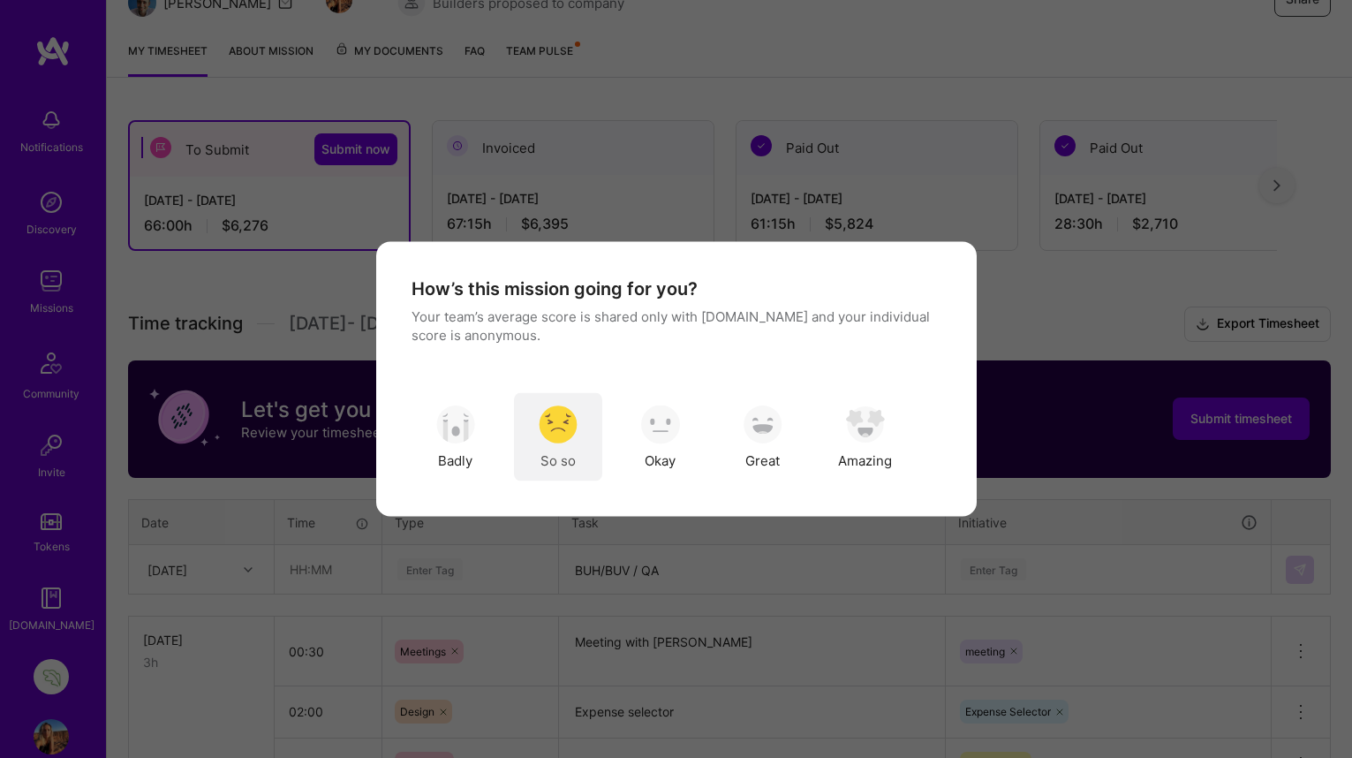
click at [557, 430] on img "modal" at bounding box center [558, 423] width 39 height 39
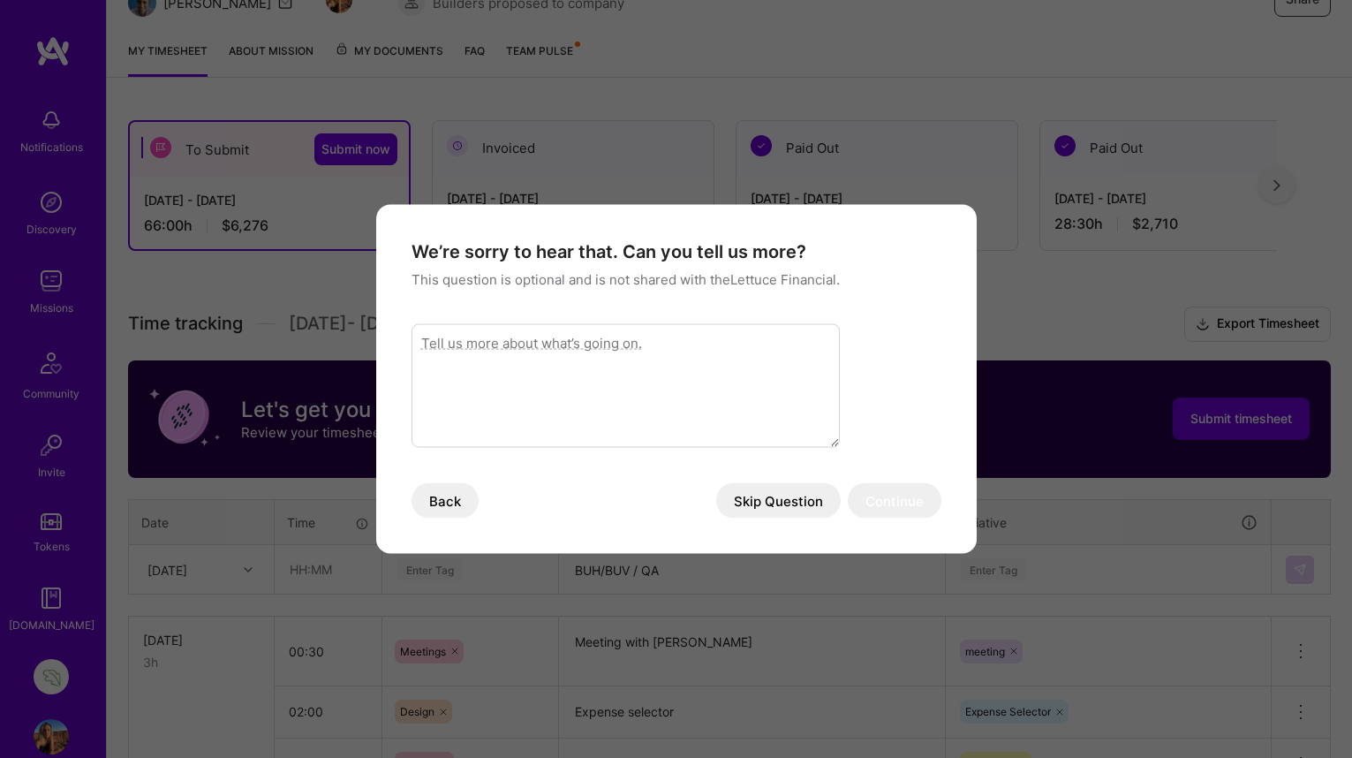
click at [661, 347] on textarea "modal" at bounding box center [625, 386] width 428 height 124
click at [766, 499] on button "Skip Question" at bounding box center [778, 500] width 125 height 35
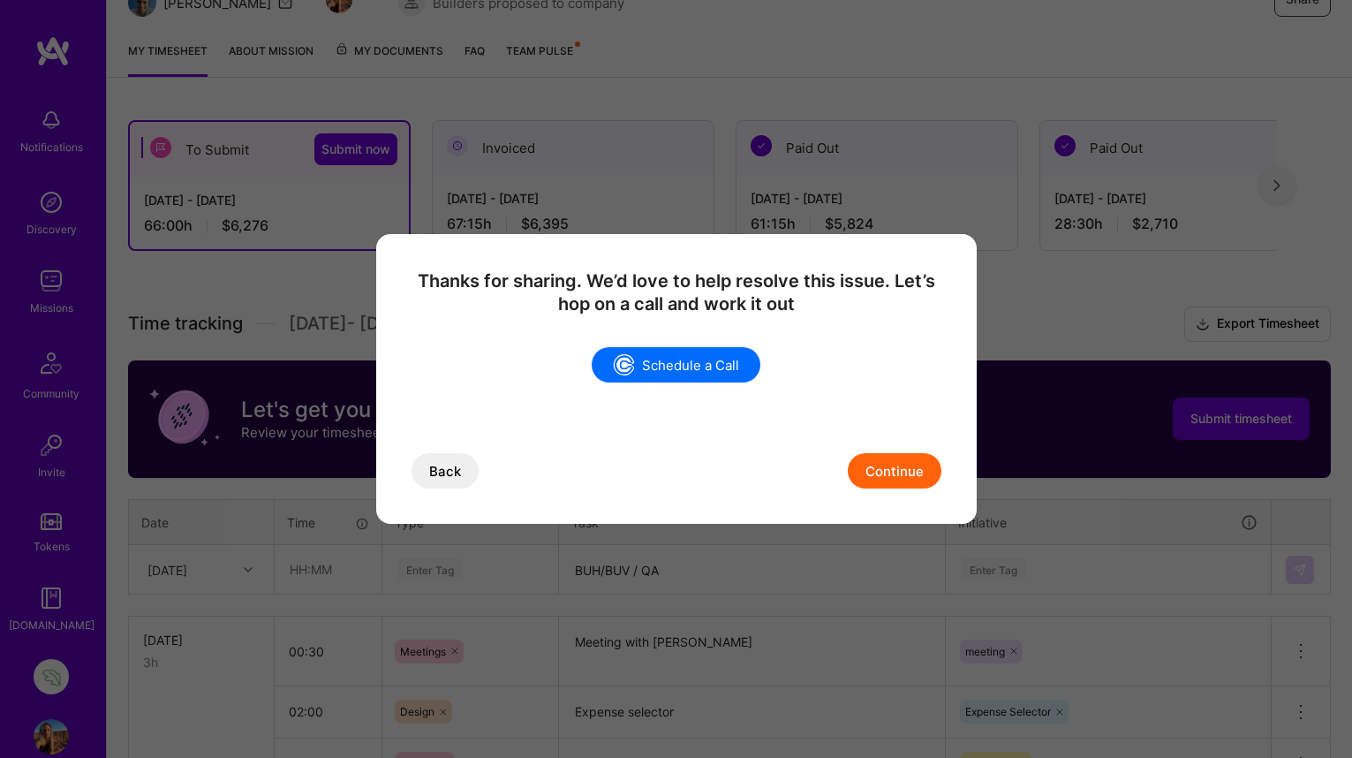
click at [902, 469] on button "Continue" at bounding box center [895, 470] width 94 height 35
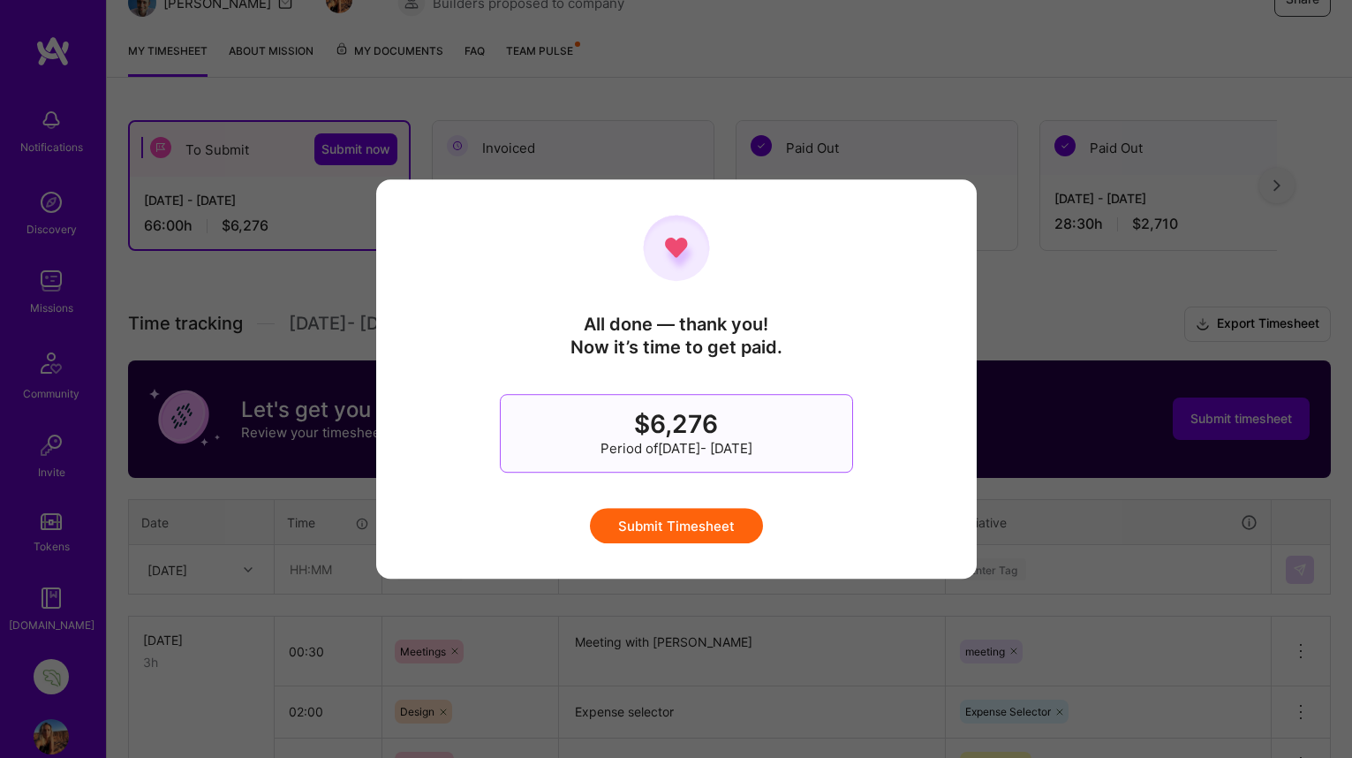
click at [695, 527] on button "Submit Timesheet" at bounding box center [676, 525] width 173 height 35
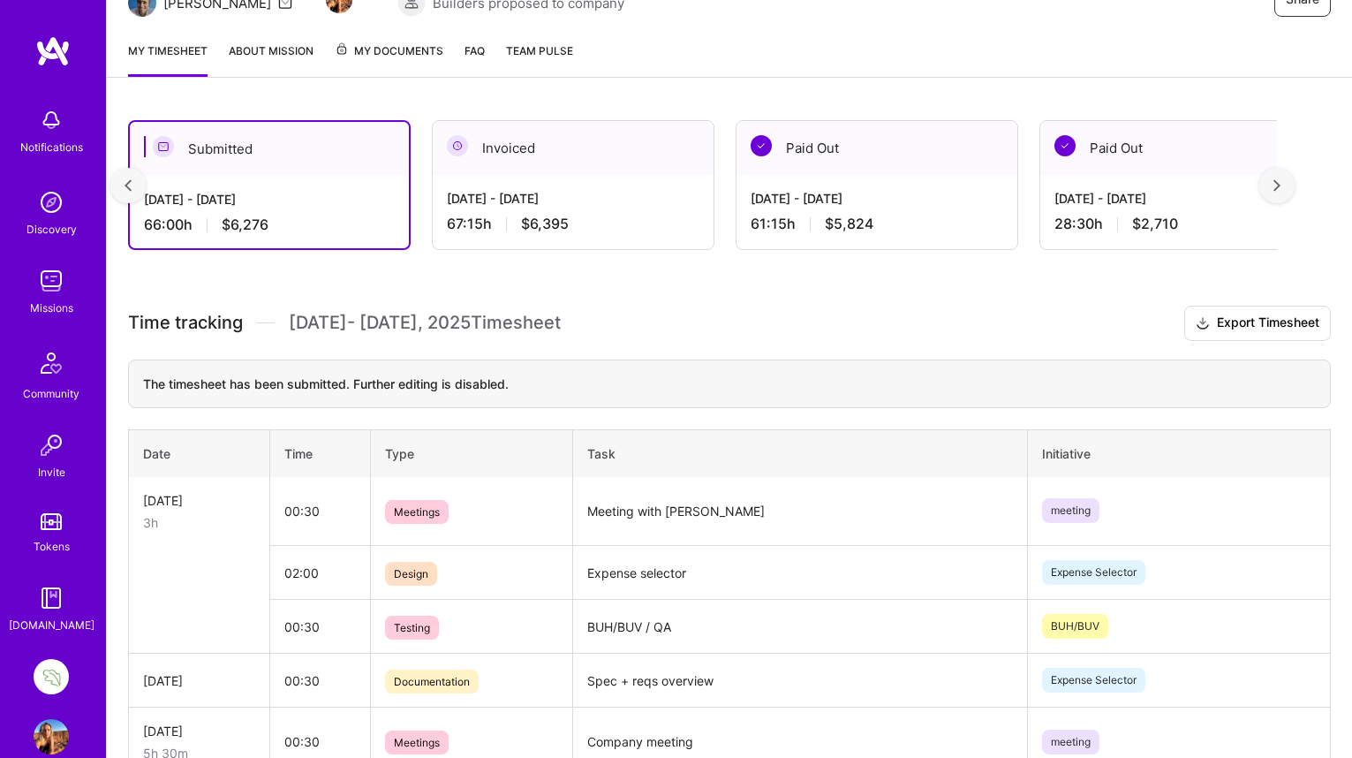
scroll to position [0, 95]
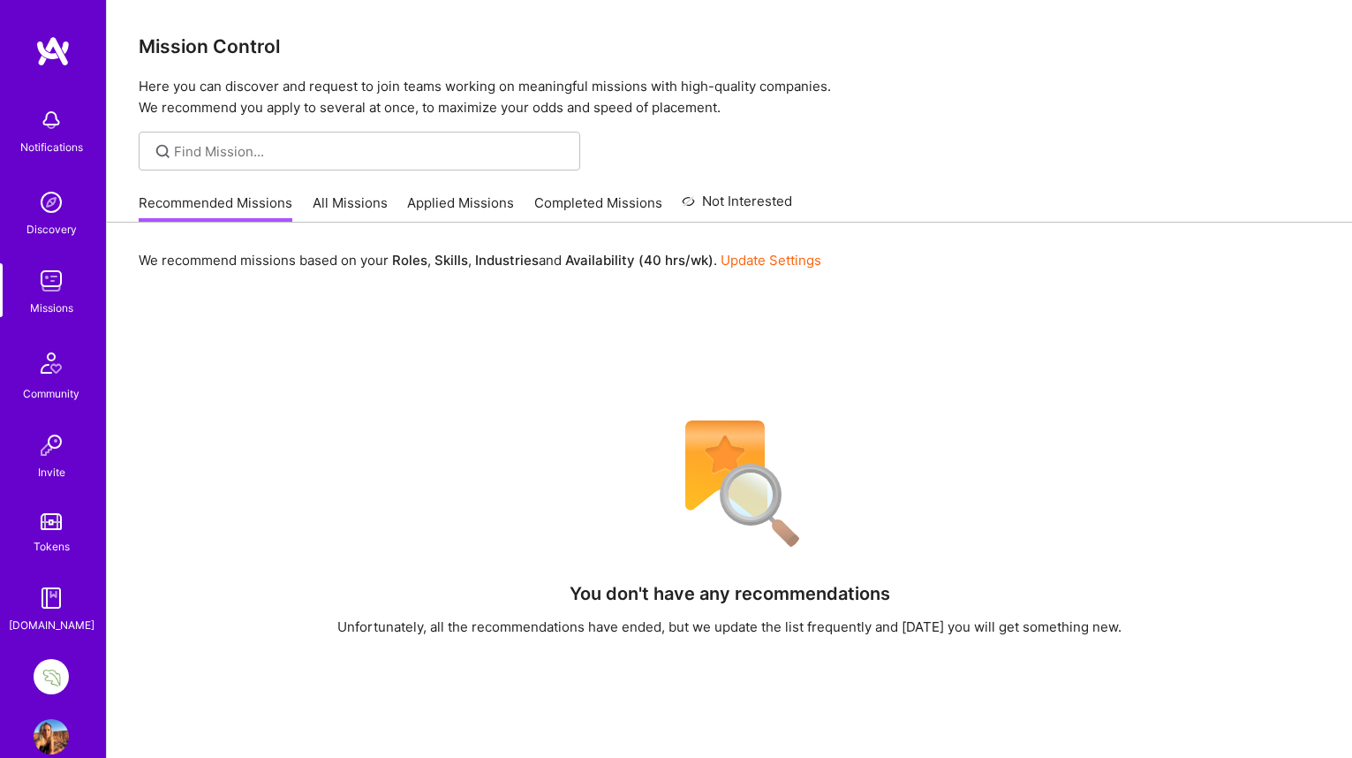
click at [51, 280] on img at bounding box center [51, 280] width 35 height 35
click at [348, 200] on link "All Missions" at bounding box center [350, 207] width 75 height 29
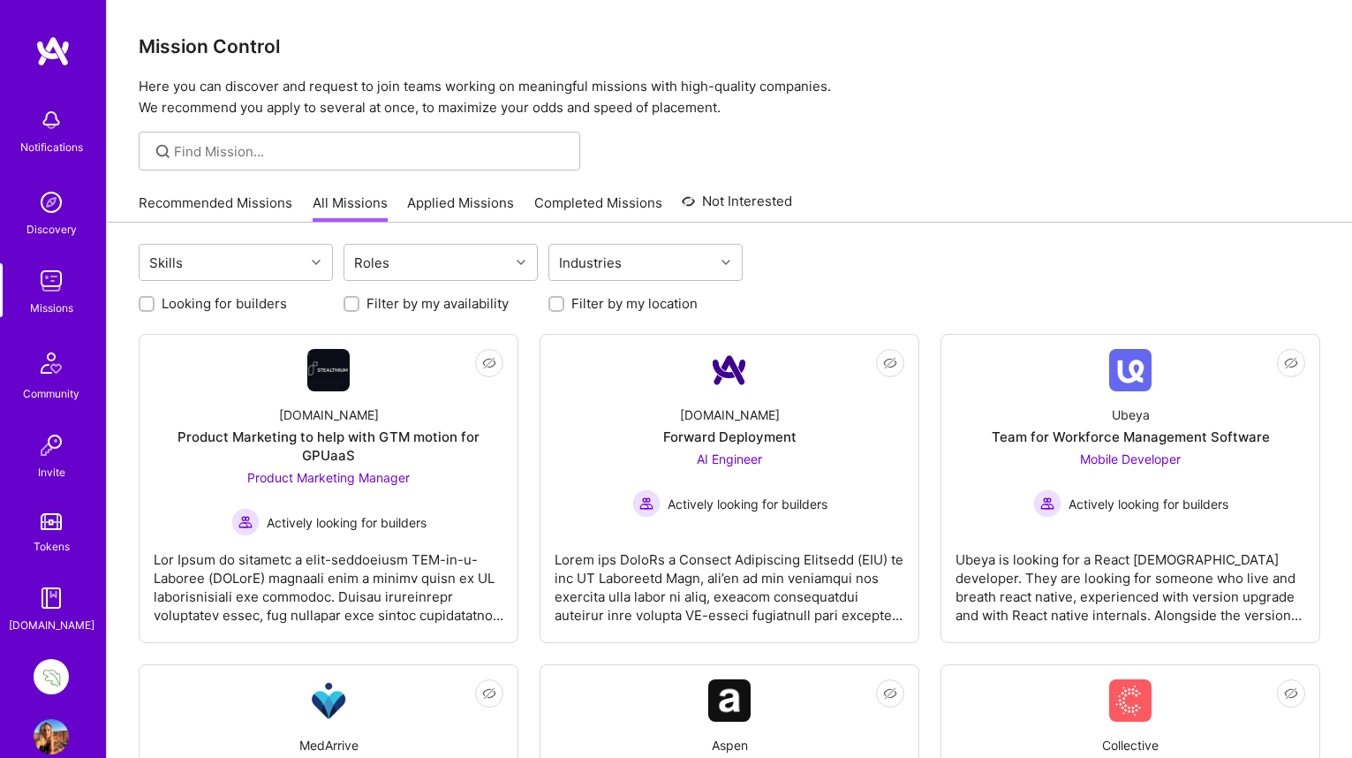
click at [144, 299] on input "Looking for builders" at bounding box center [148, 304] width 12 height 12
checkbox input "true"
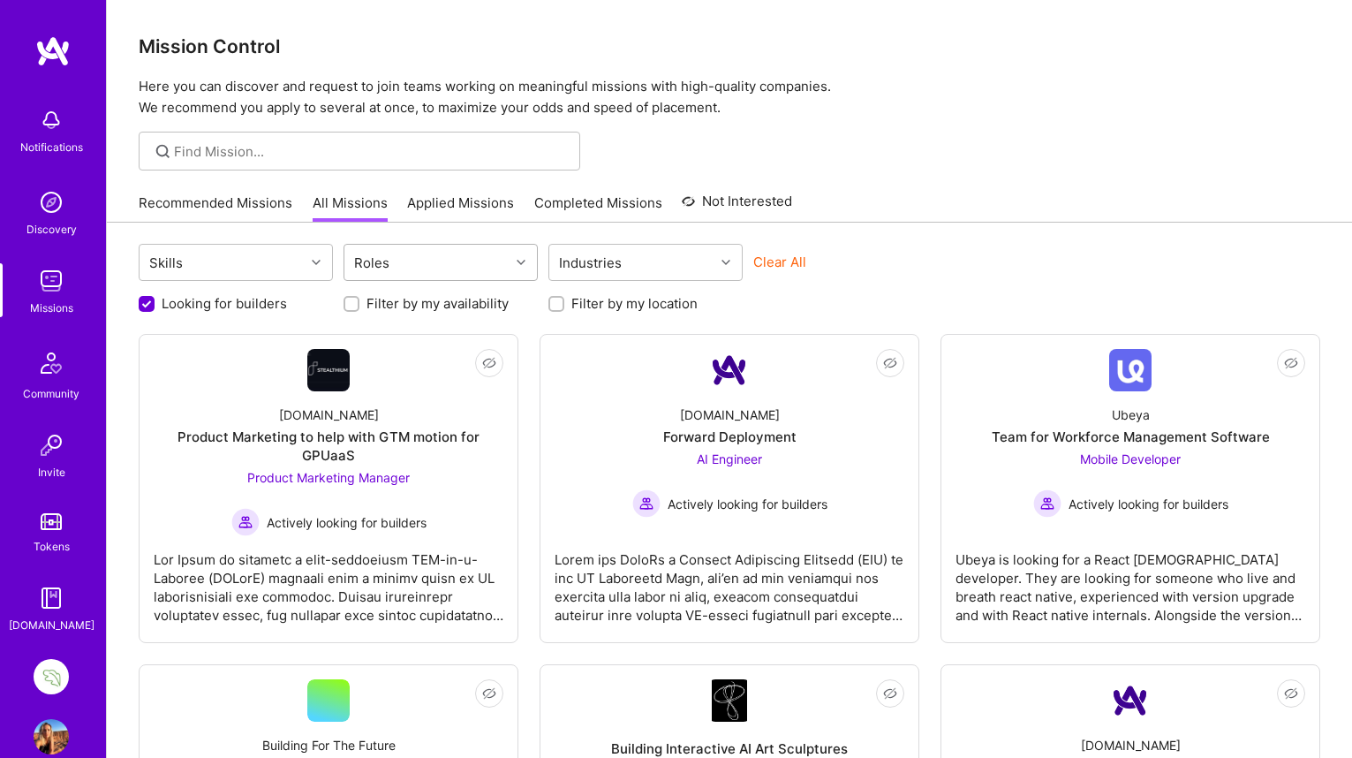
click at [520, 260] on icon at bounding box center [521, 262] width 9 height 9
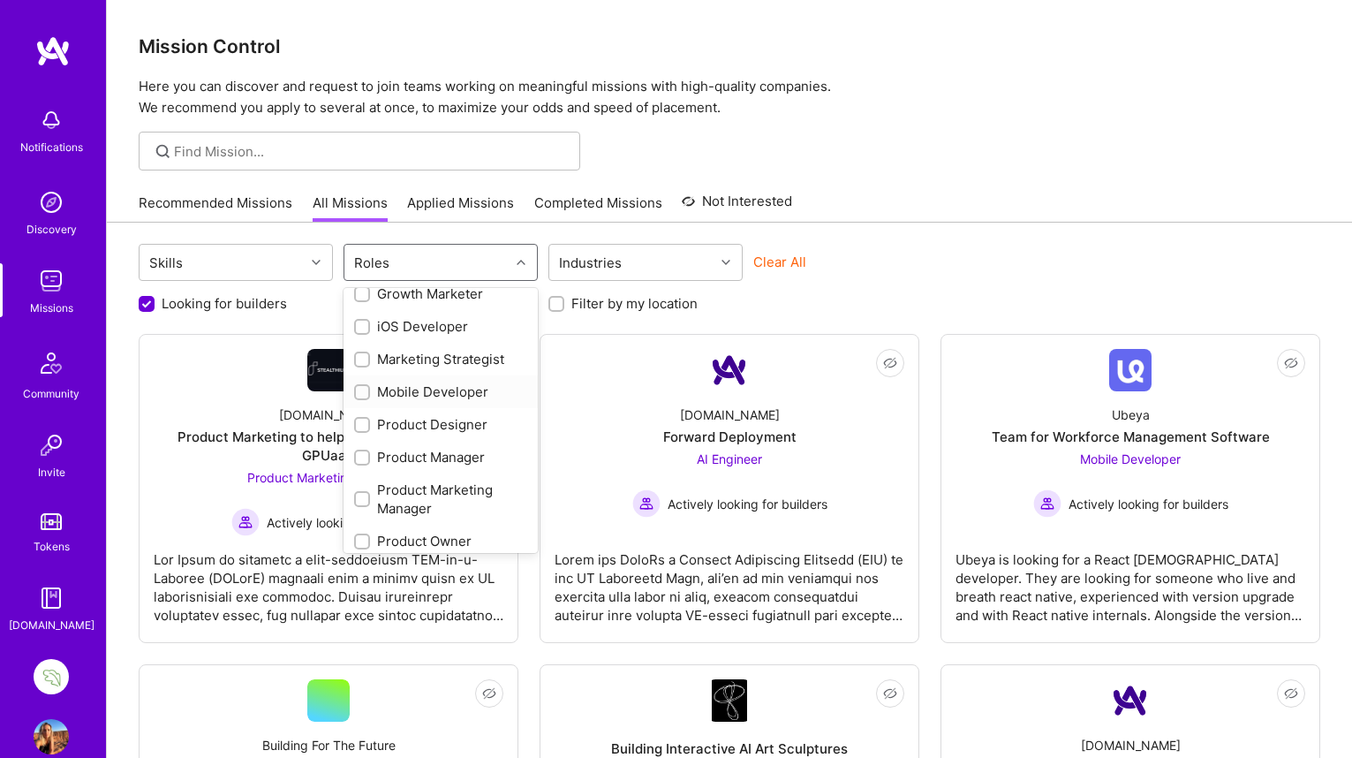
scroll to position [446, 0]
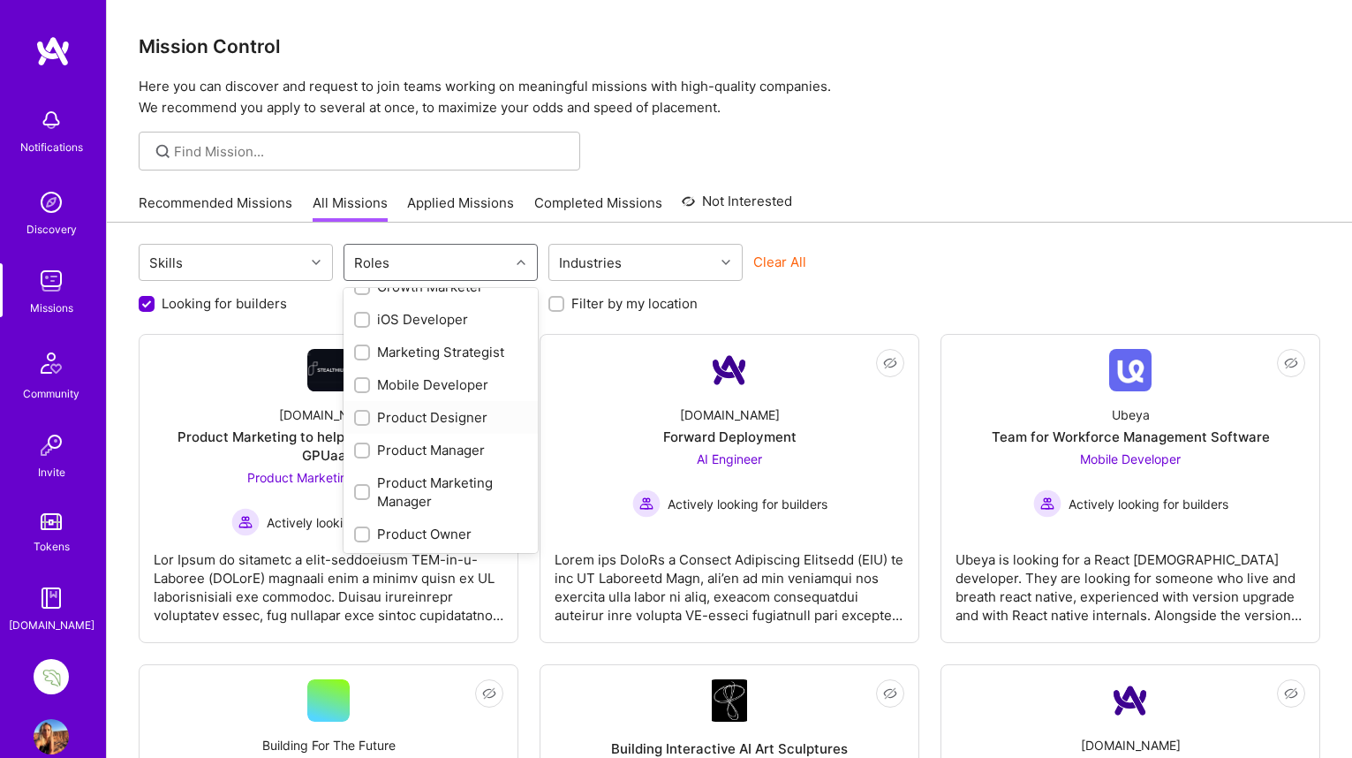
click at [362, 414] on input "checkbox" at bounding box center [364, 418] width 12 height 12
checkbox input "true"
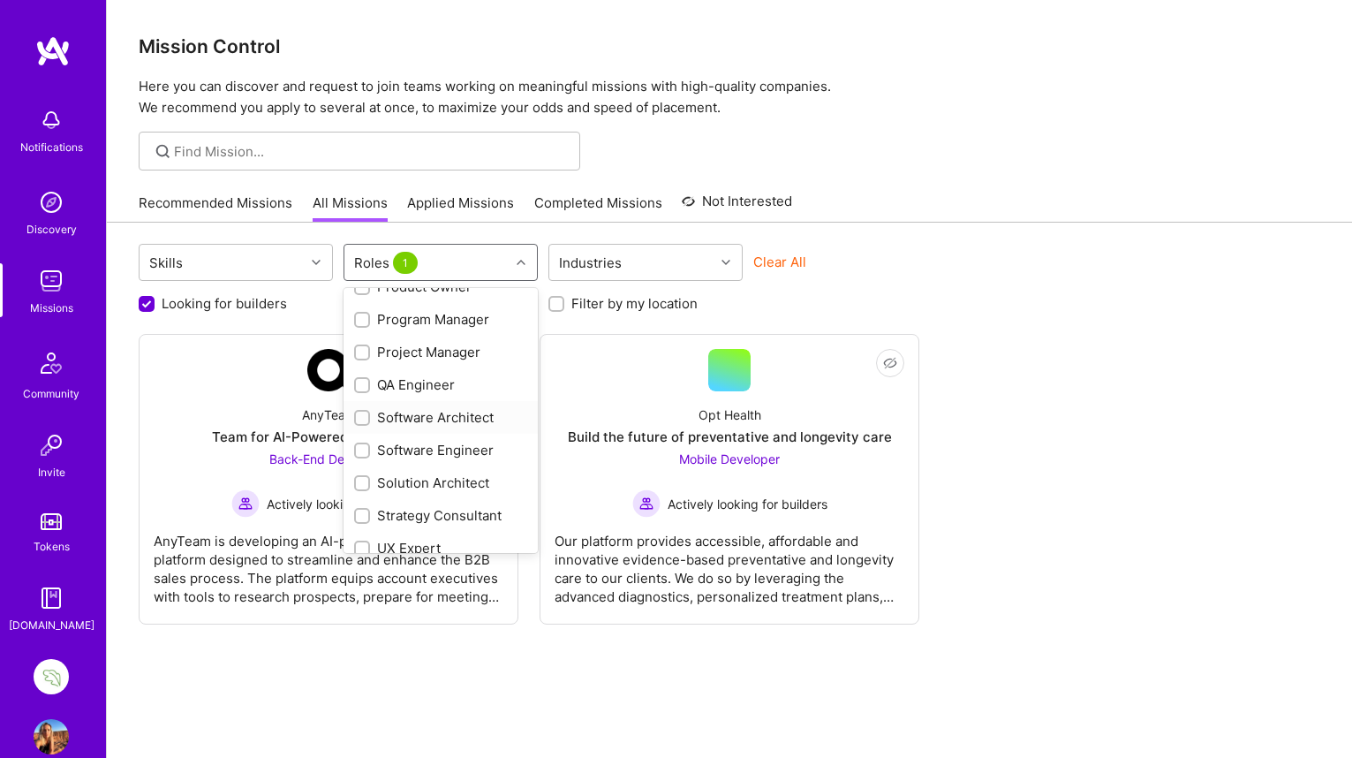
scroll to position [708, 0]
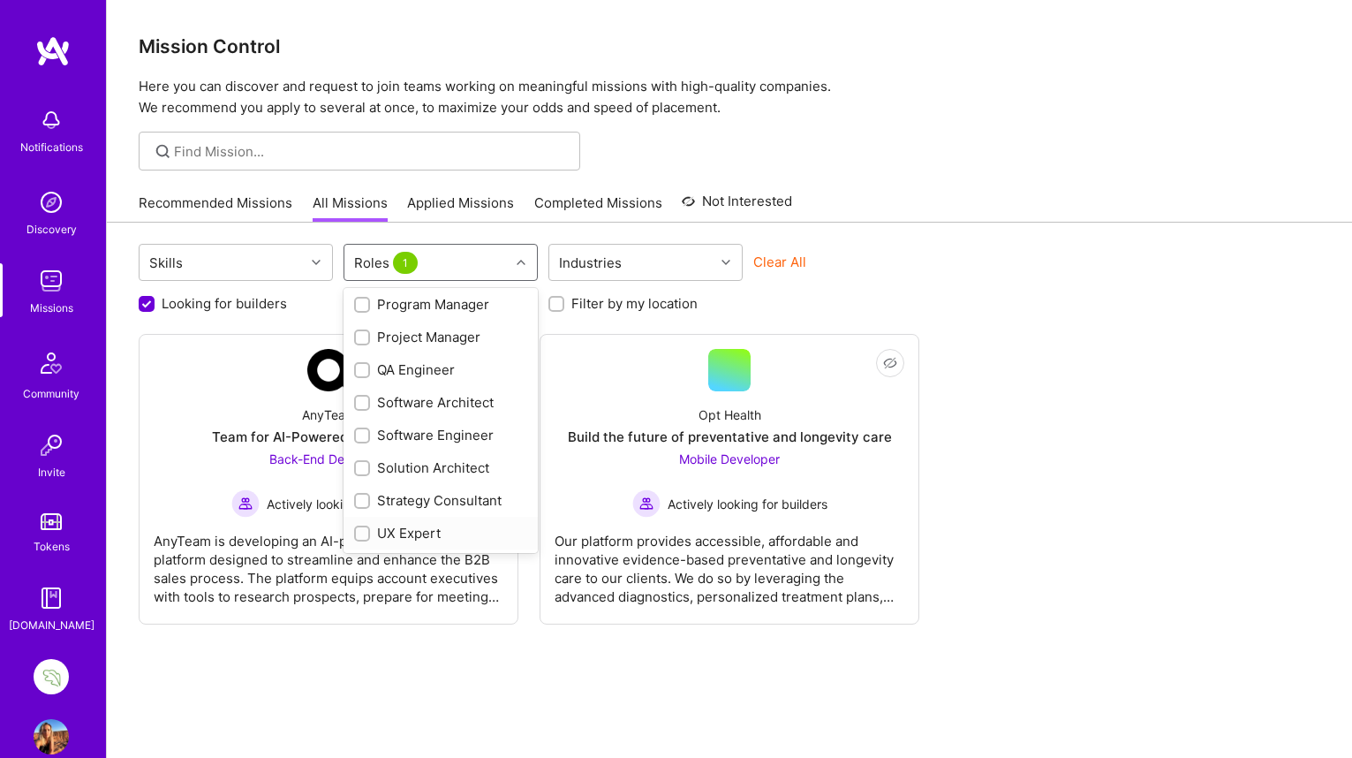
click at [365, 528] on input "checkbox" at bounding box center [364, 534] width 12 height 12
checkbox input "true"
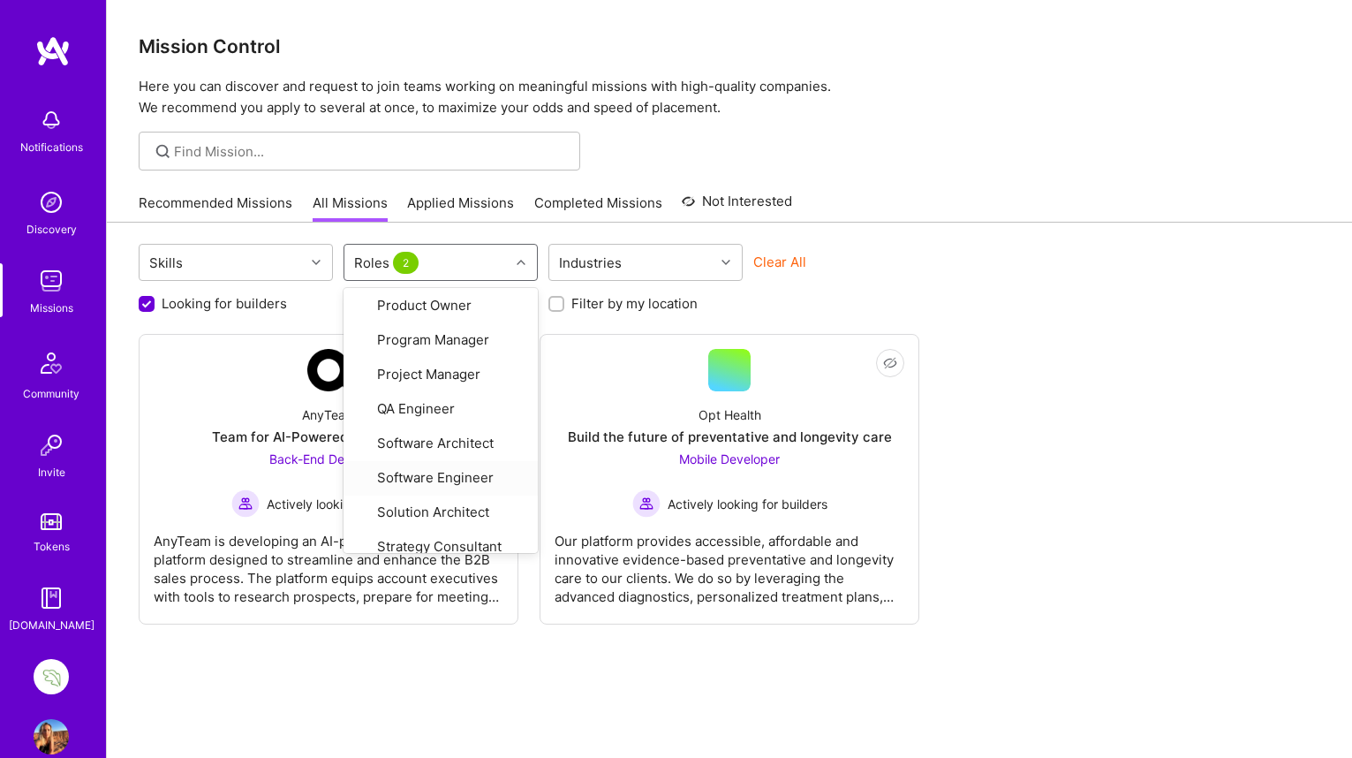
click at [867, 230] on div "Skills option UX Expert, selected. option Software Engineer focused, 26 of 29. …" at bounding box center [729, 526] width 1245 height 606
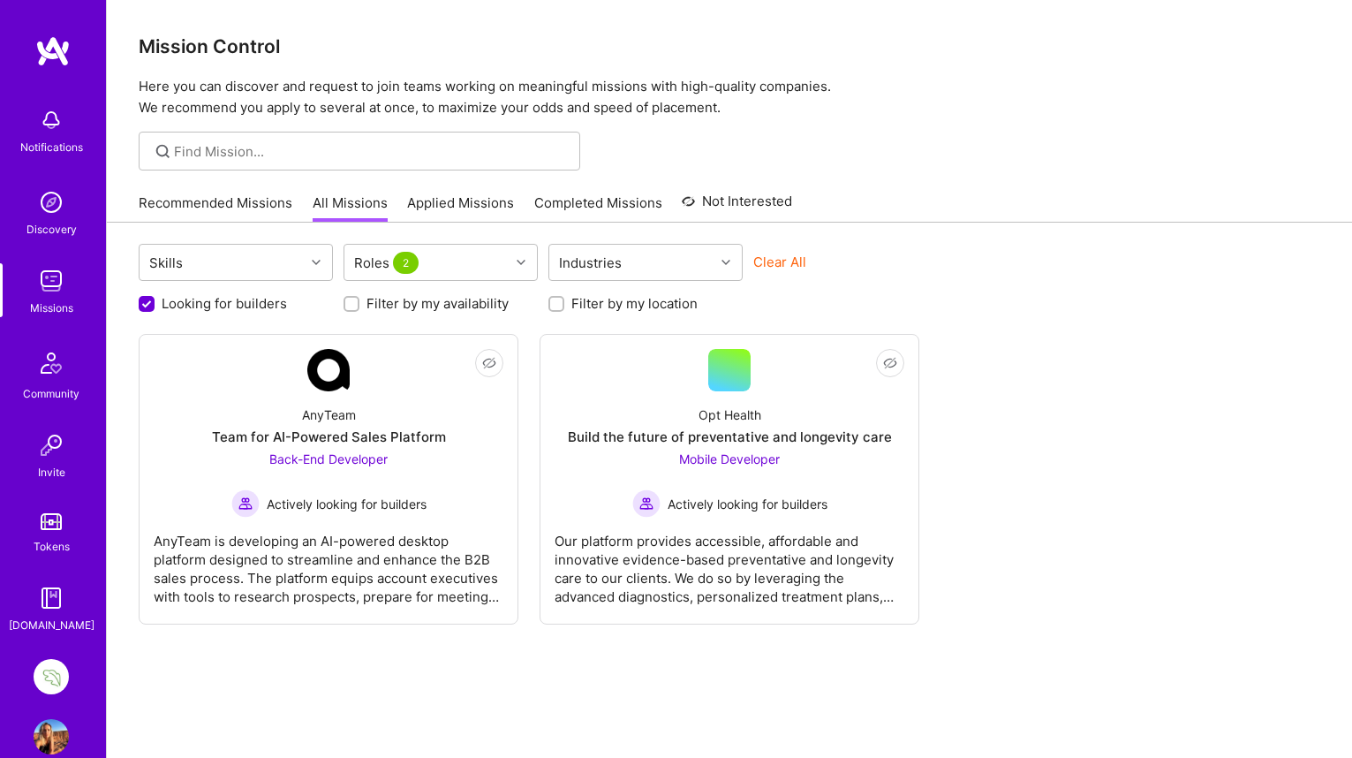
click at [142, 302] on input "Looking for builders" at bounding box center [148, 305] width 16 height 16
checkbox input "false"
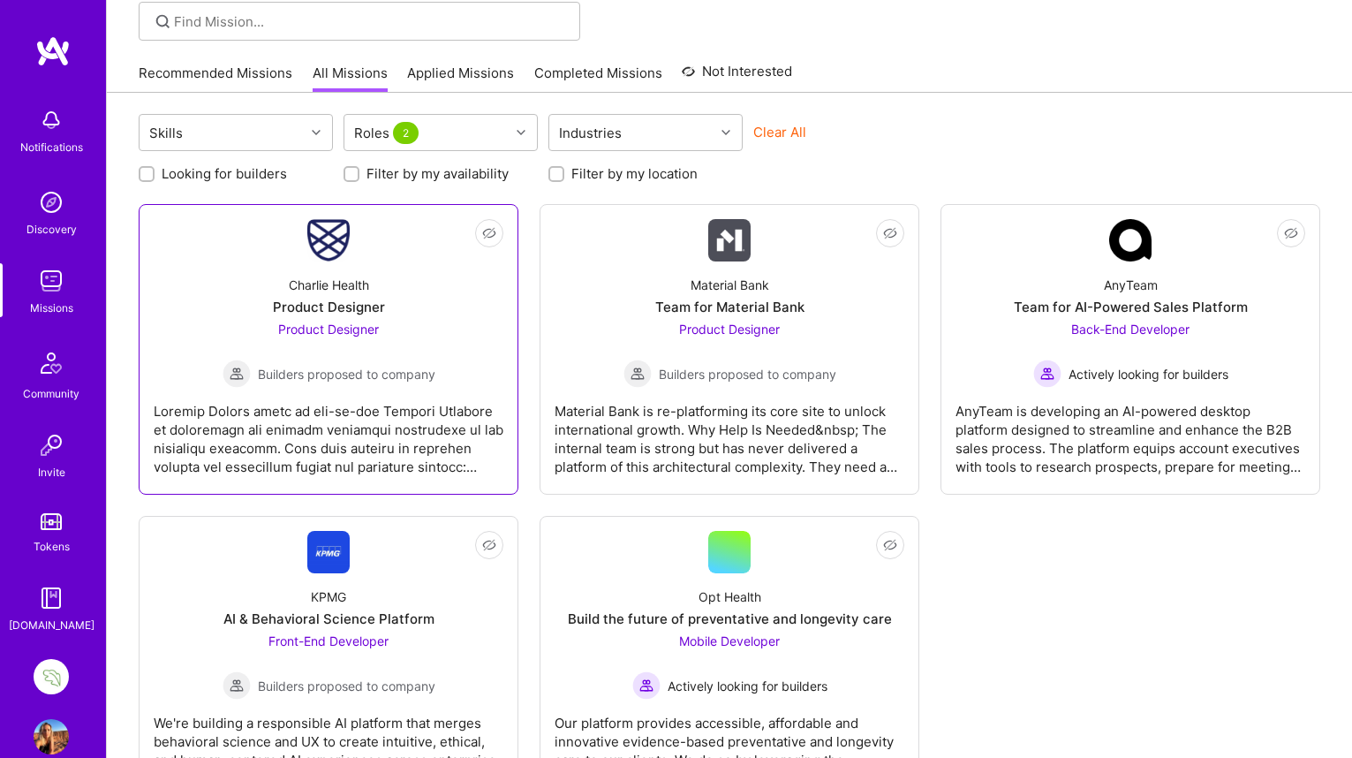
scroll to position [131, 0]
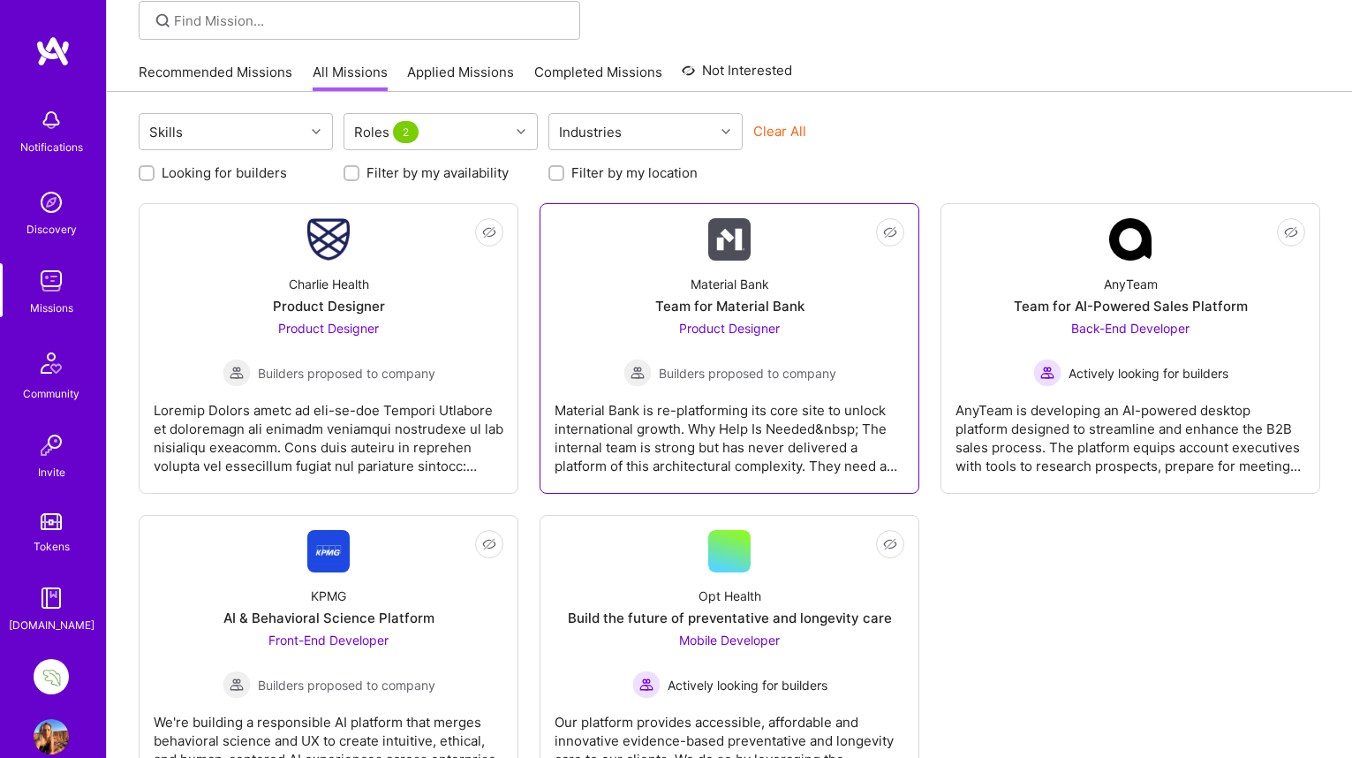
click at [744, 283] on div "Material Bank" at bounding box center [730, 284] width 79 height 19
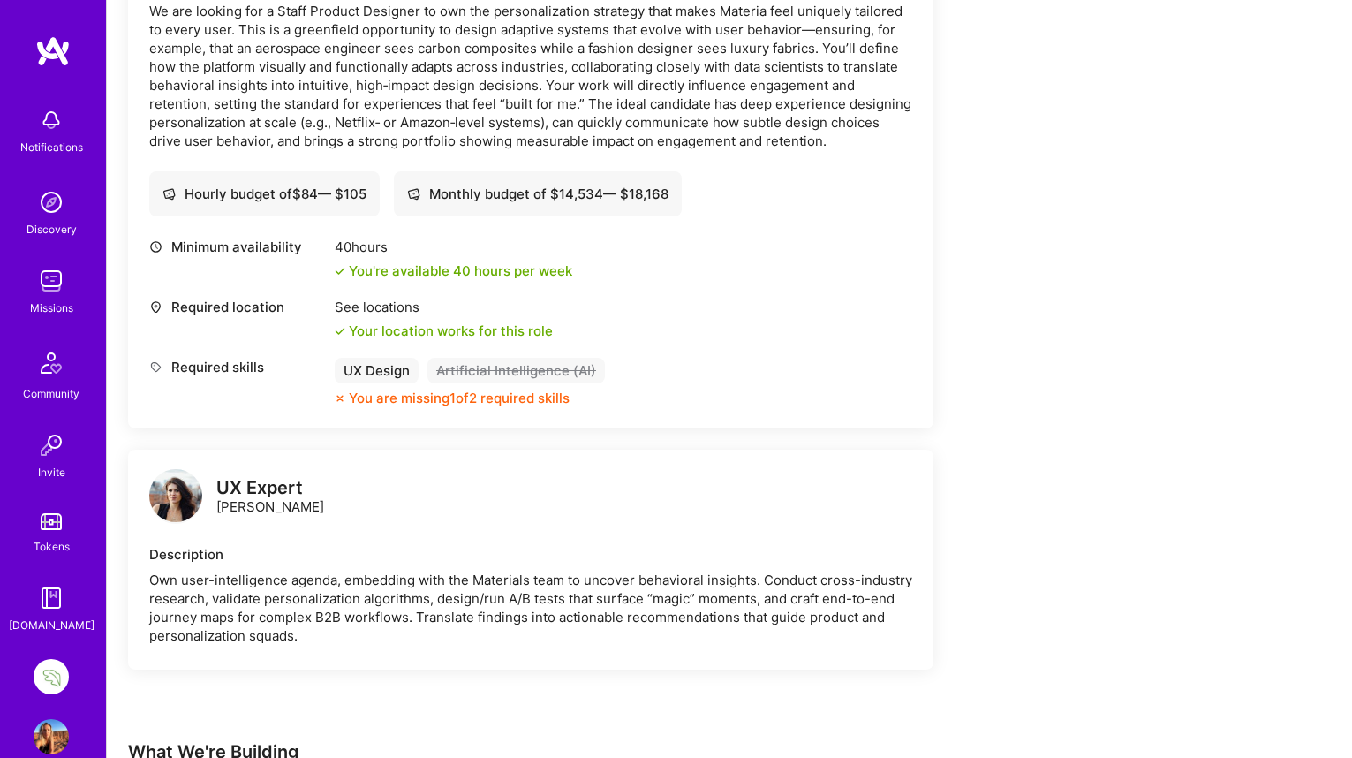
scroll to position [625, 0]
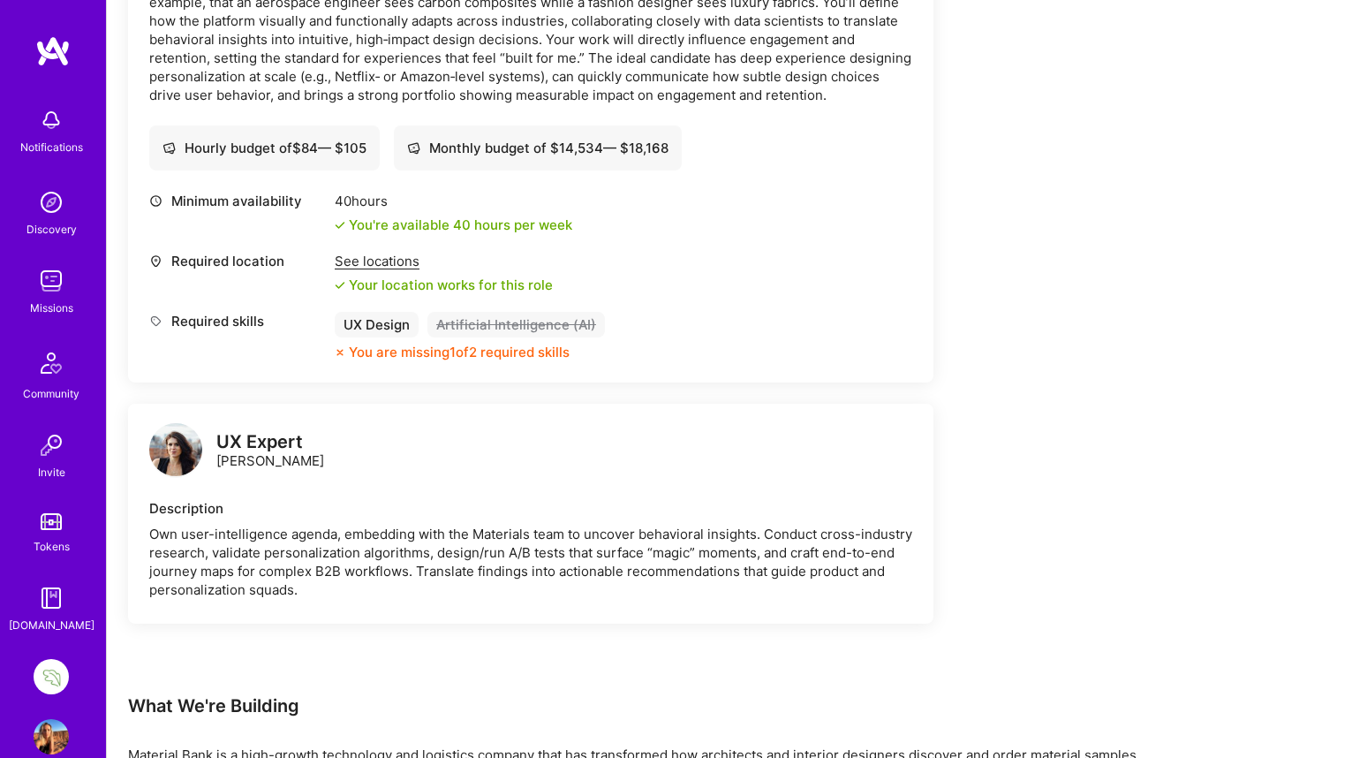
click at [180, 451] on img at bounding box center [175, 449] width 53 height 53
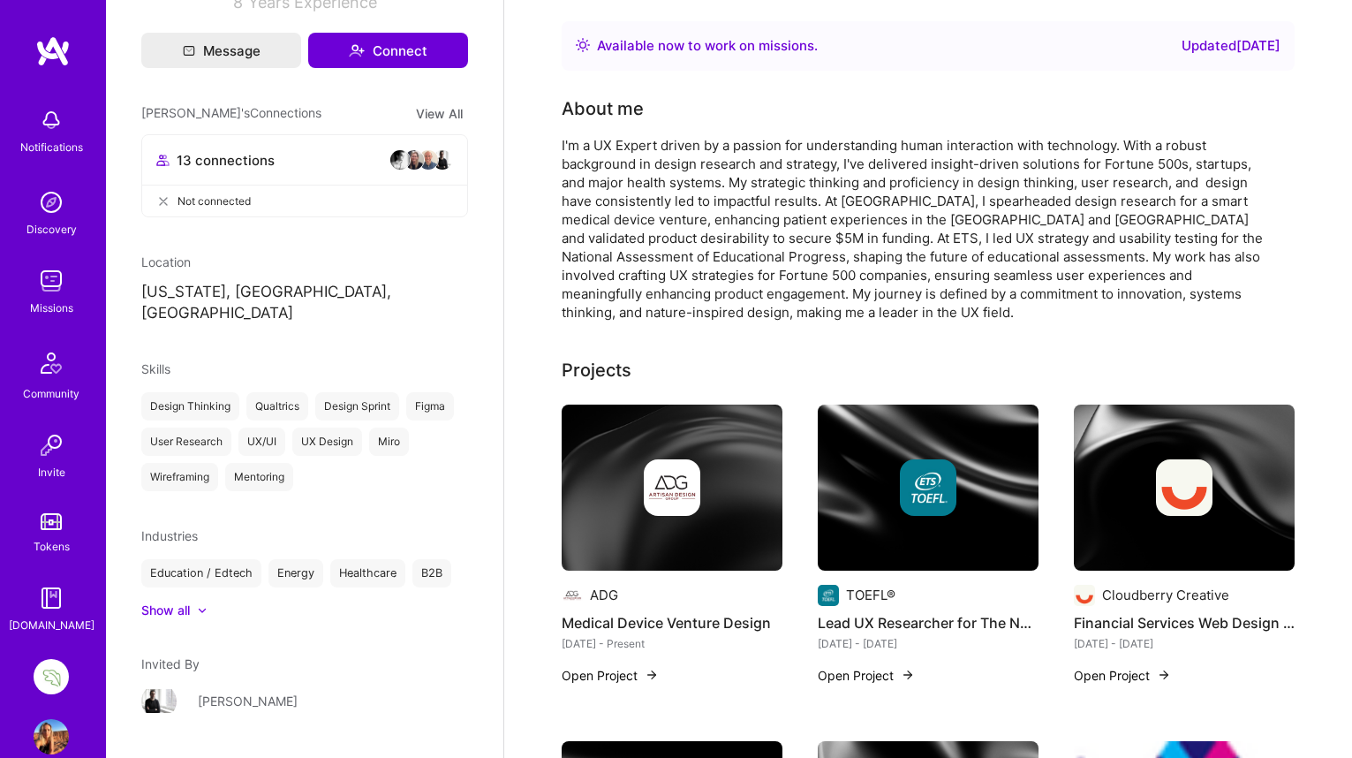
scroll to position [347, 0]
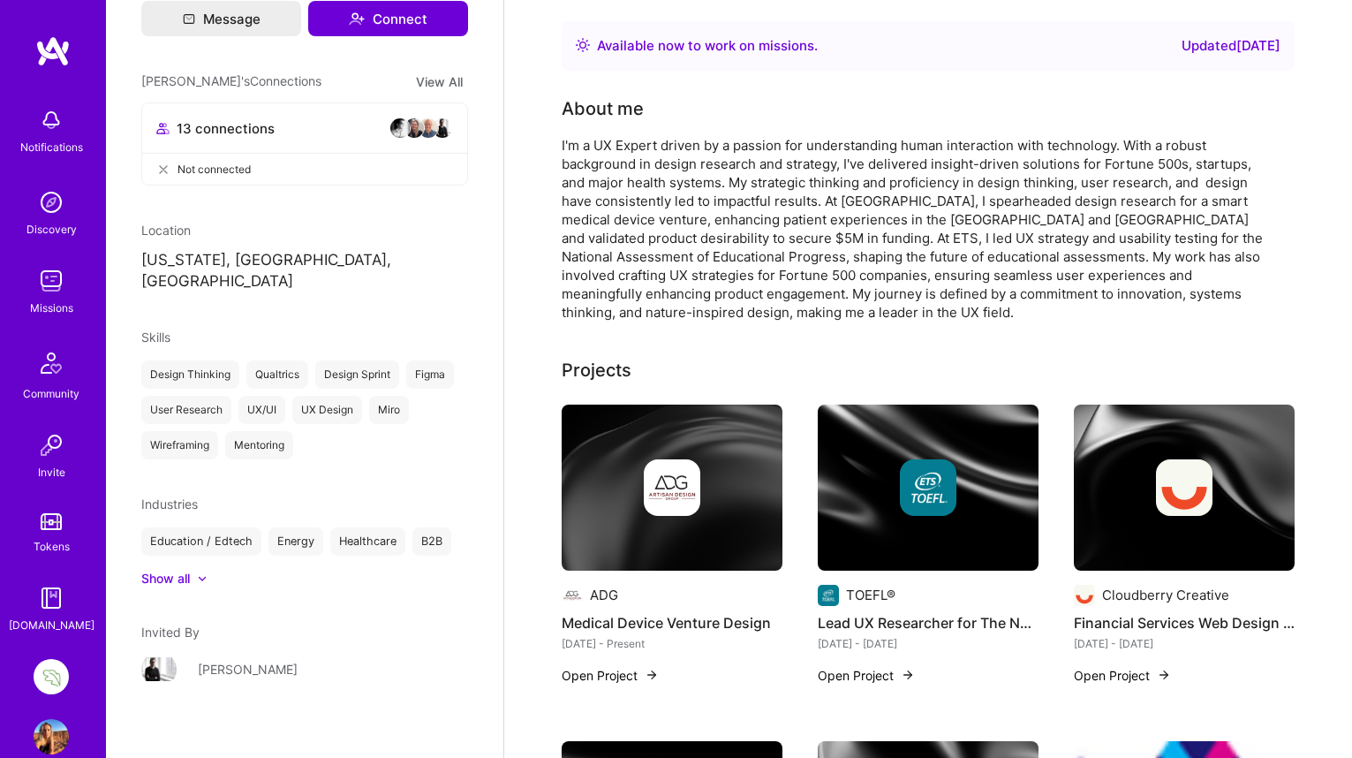
click at [52, 121] on img at bounding box center [51, 119] width 35 height 35
click at [46, 667] on img at bounding box center [51, 676] width 35 height 35
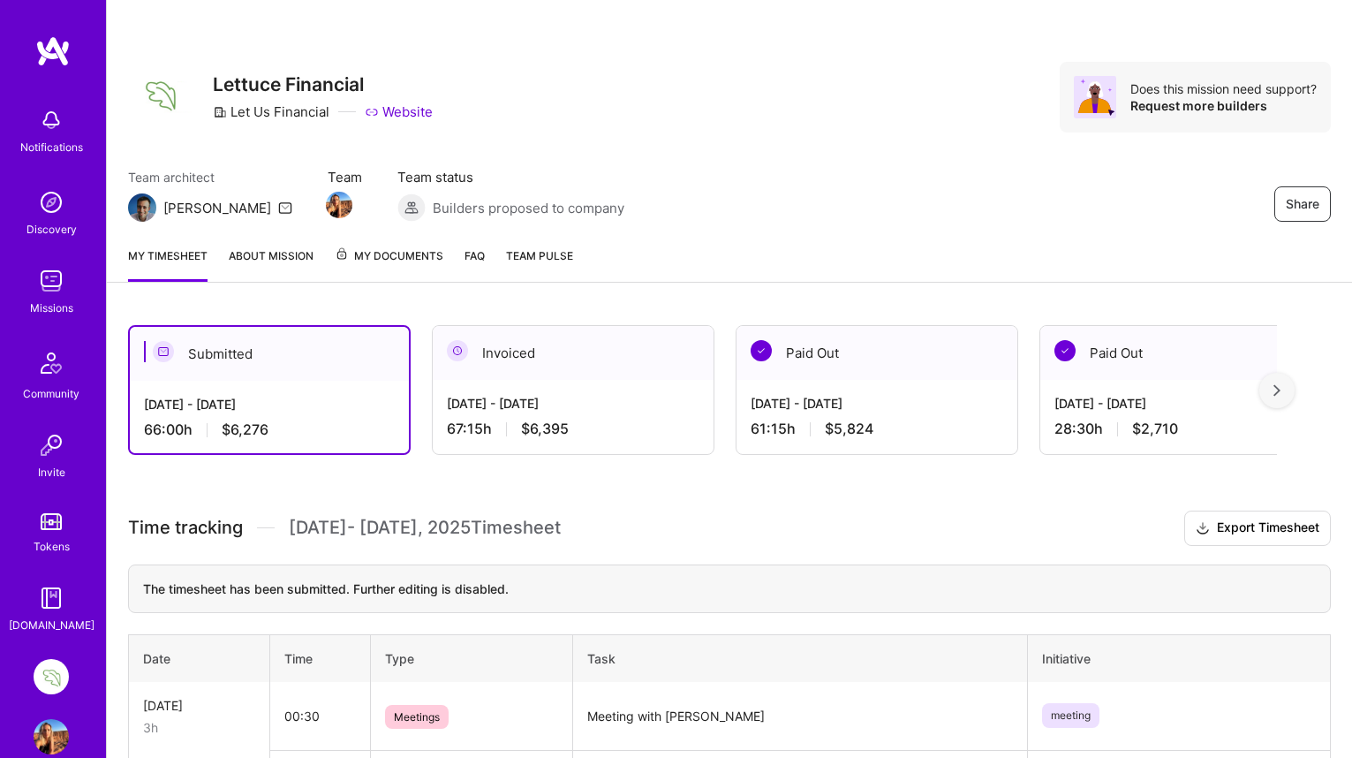
scroll to position [32, 0]
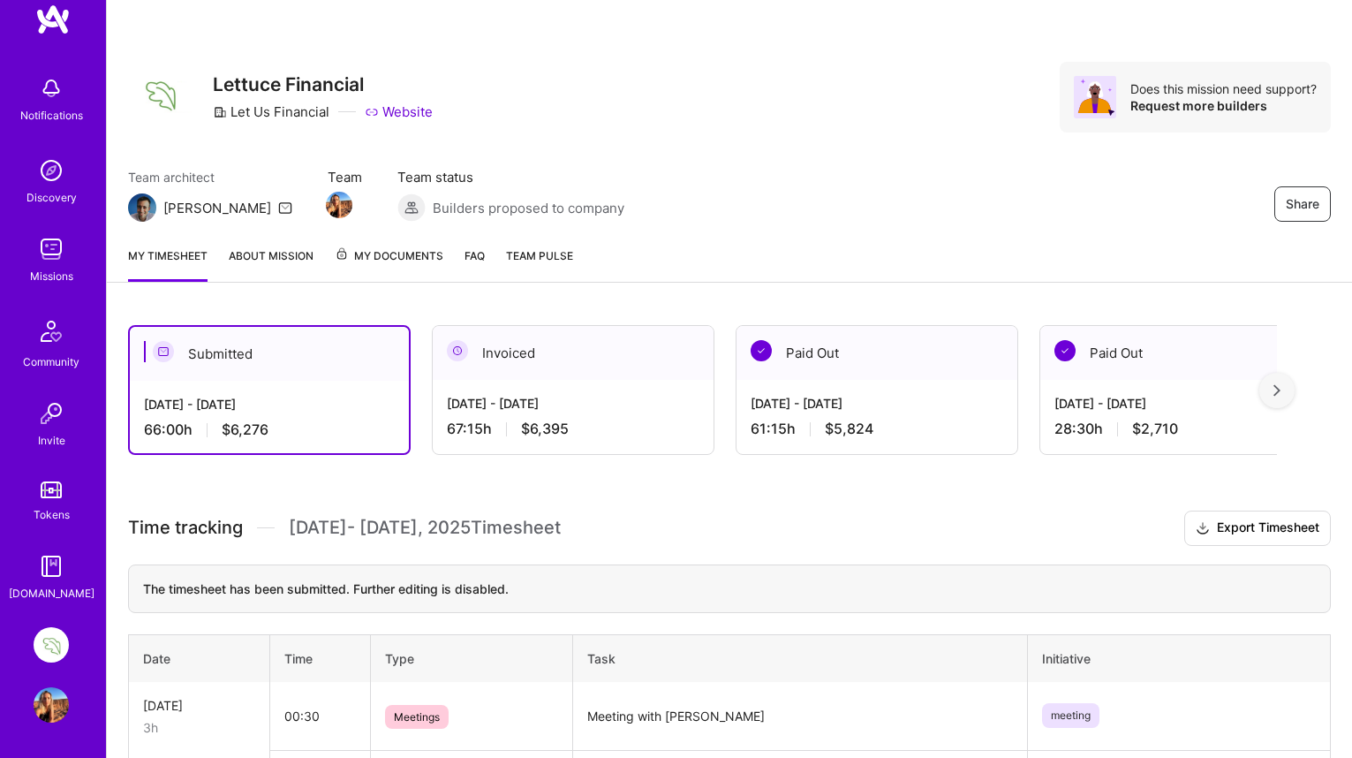
click at [50, 688] on img at bounding box center [51, 704] width 35 height 35
